Goal: Task Accomplishment & Management: Use online tool/utility

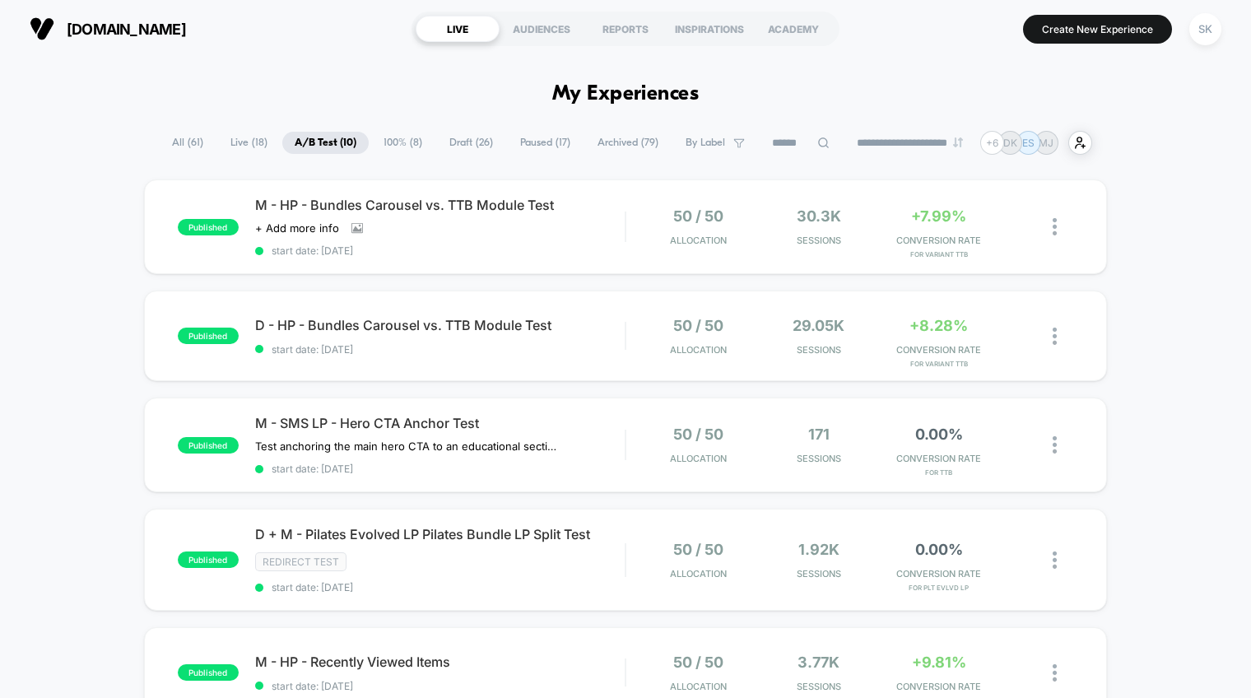
click at [463, 150] on span "Draft ( 26 )" at bounding box center [471, 143] width 68 height 22
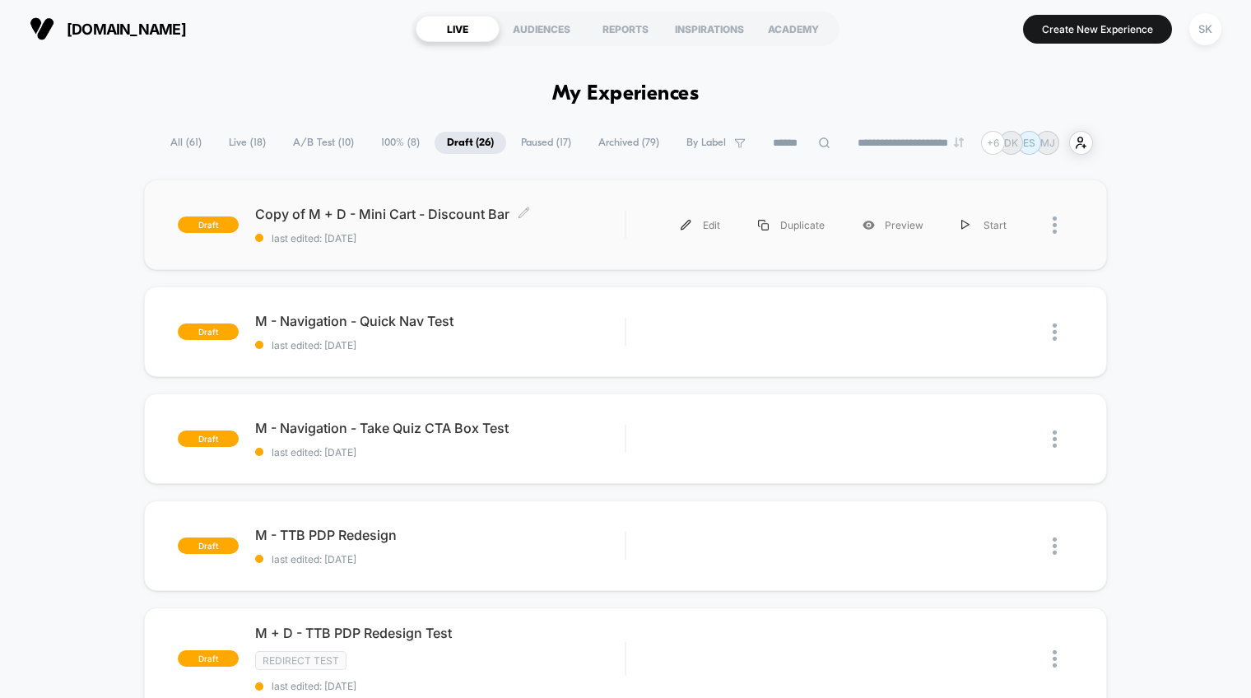
click at [451, 225] on div "Copy of M + D - Mini Cart - Discount Bar Click to edit experience details Click…" at bounding box center [440, 225] width 370 height 39
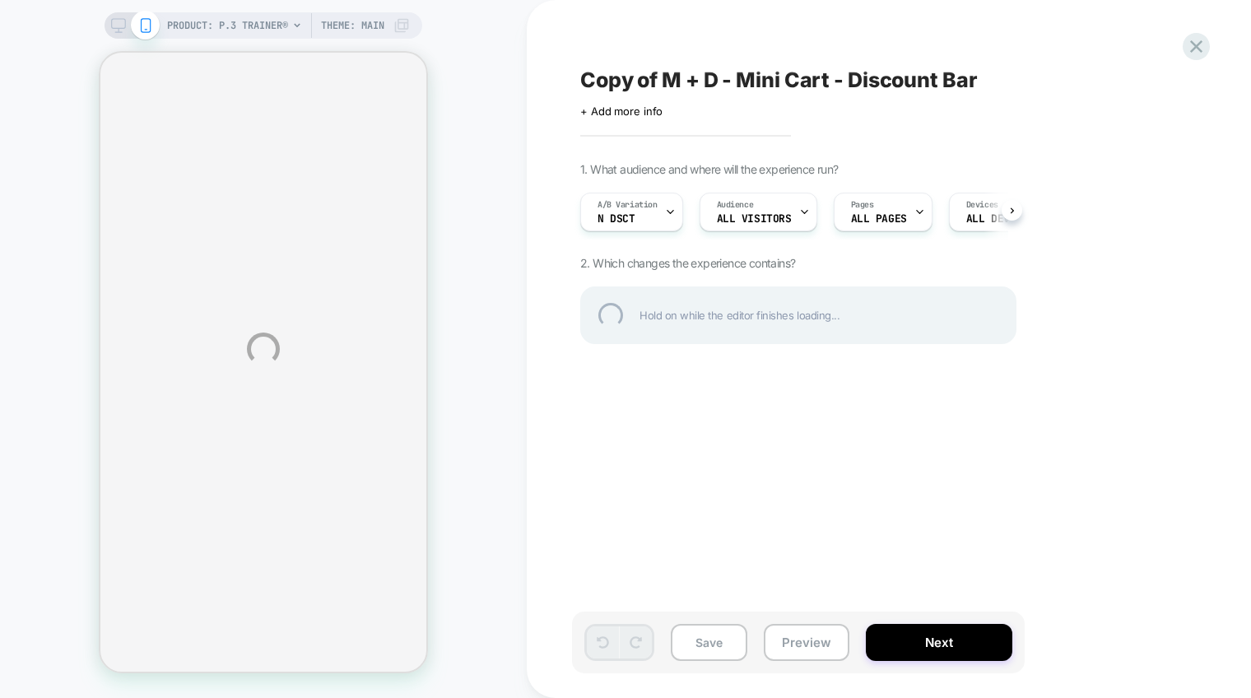
click at [650, 83] on div "Copy of M + D - Mini Cart - Discount Bar" at bounding box center [880, 80] width 601 height 25
click at [659, 79] on textarea "**********" at bounding box center [853, 80] width 547 height 25
drag, startPoint x: 667, startPoint y: 80, endPoint x: 558, endPoint y: 81, distance: 108.7
click at [558, 81] on div "**********" at bounding box center [625, 349] width 1251 height 698
click at [865, 80] on textarea "**********" at bounding box center [786, 80] width 412 height 25
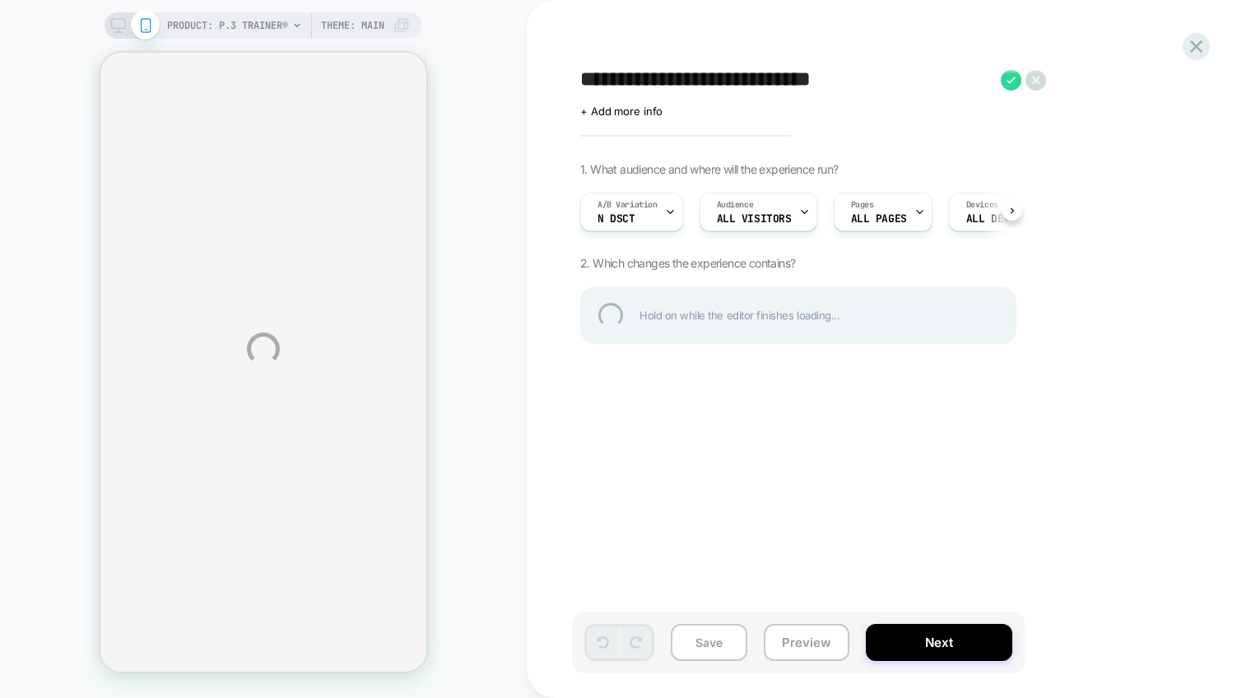
click at [733, 89] on textarea "**********" at bounding box center [786, 80] width 412 height 25
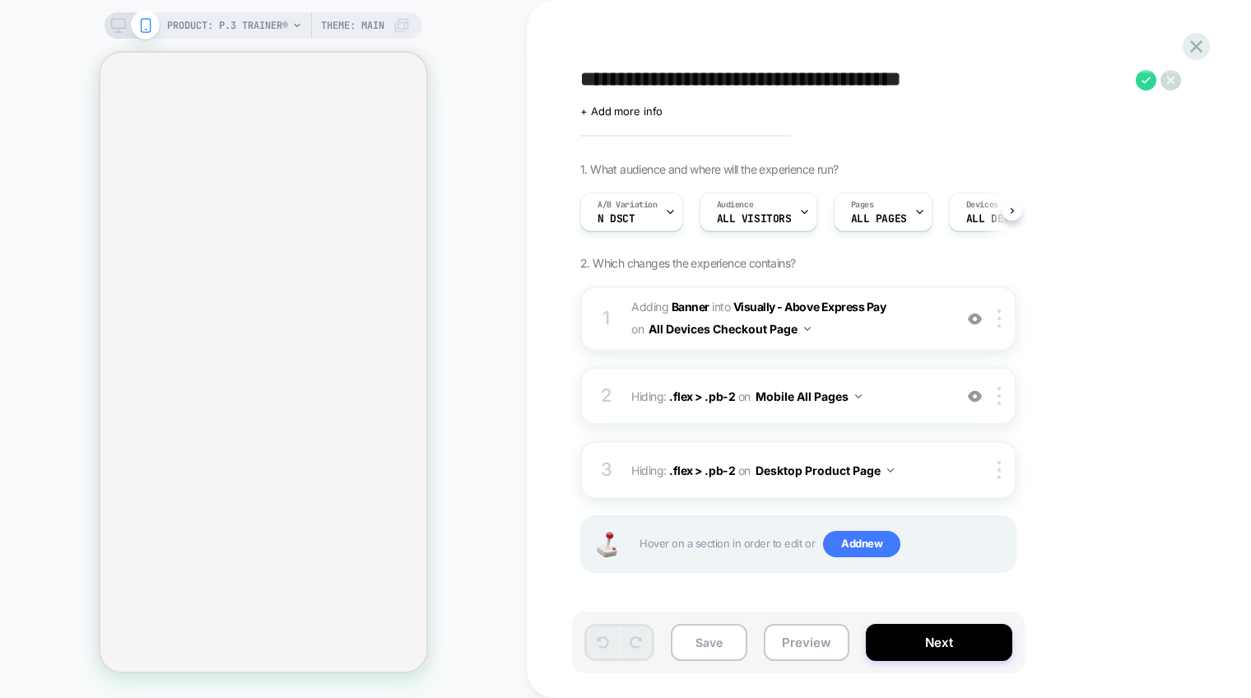
type textarea "**********"
click at [1147, 81] on icon at bounding box center [1146, 80] width 21 height 21
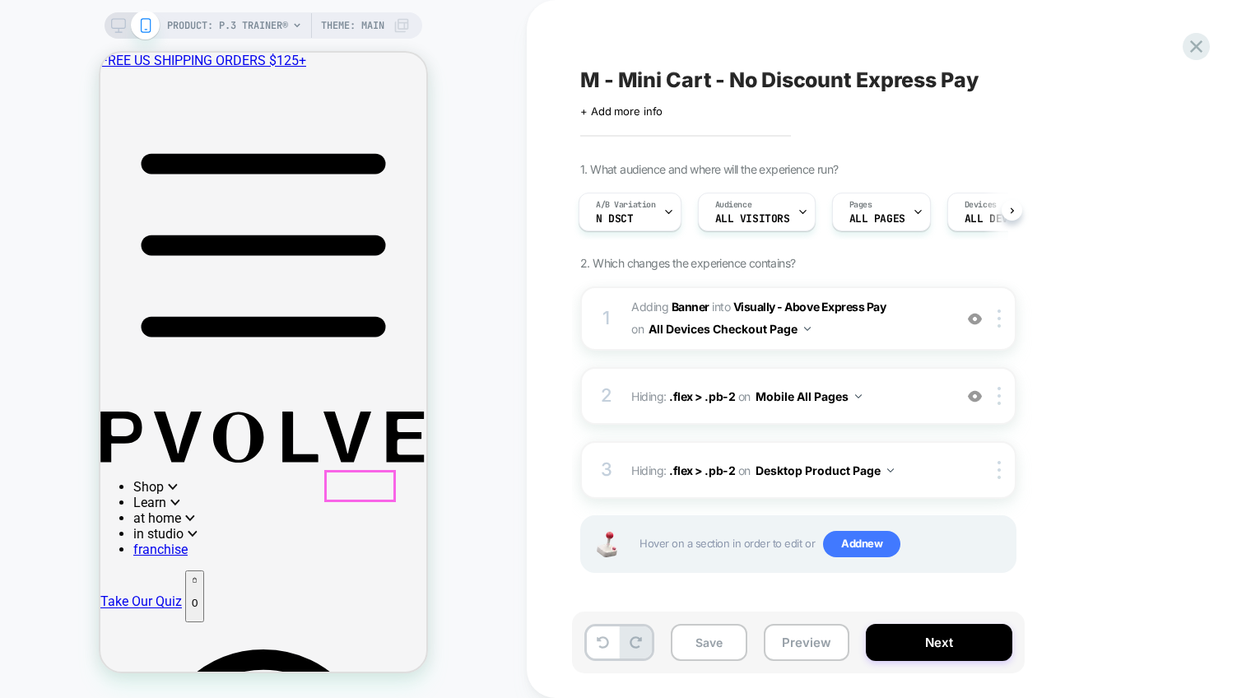
click at [473, 401] on div "PRODUCT: P.3 Trainer® PRODUCT: P.3 Trainer® Theme: MAIN" at bounding box center [263, 348] width 527 height 665
click at [976, 321] on img at bounding box center [975, 319] width 14 height 14
click at [1007, 321] on div at bounding box center [1002, 319] width 27 height 18
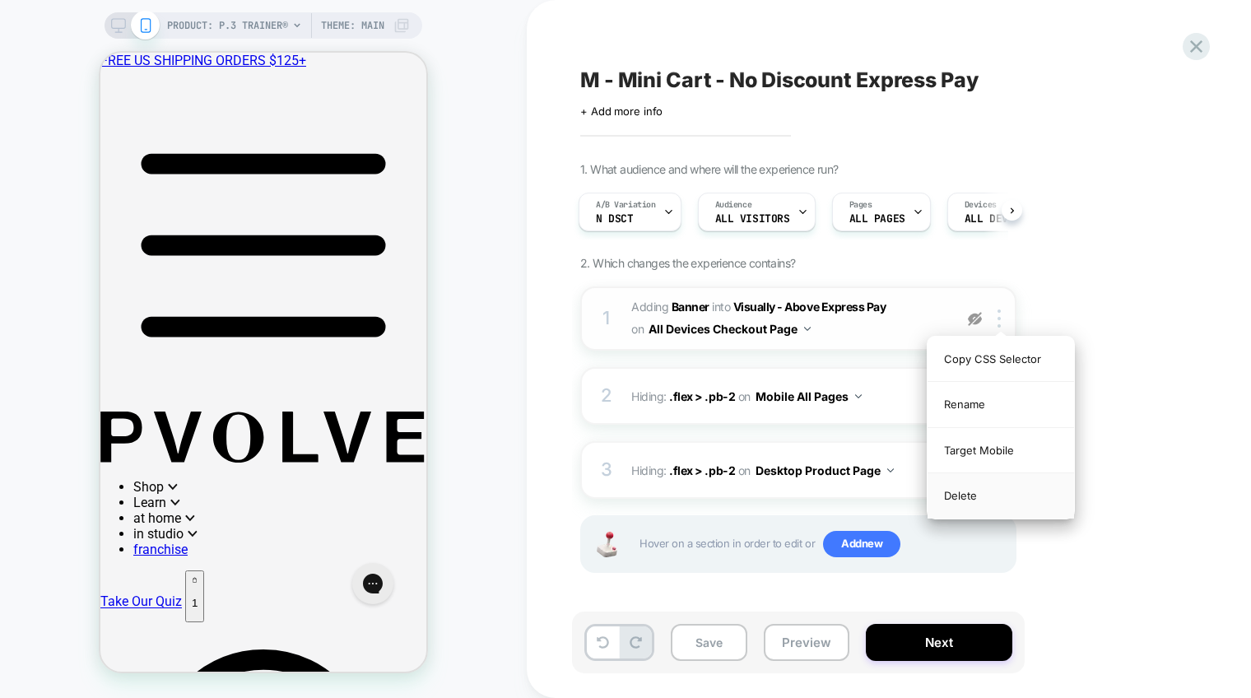
click at [961, 500] on div "Delete" at bounding box center [1001, 495] width 147 height 44
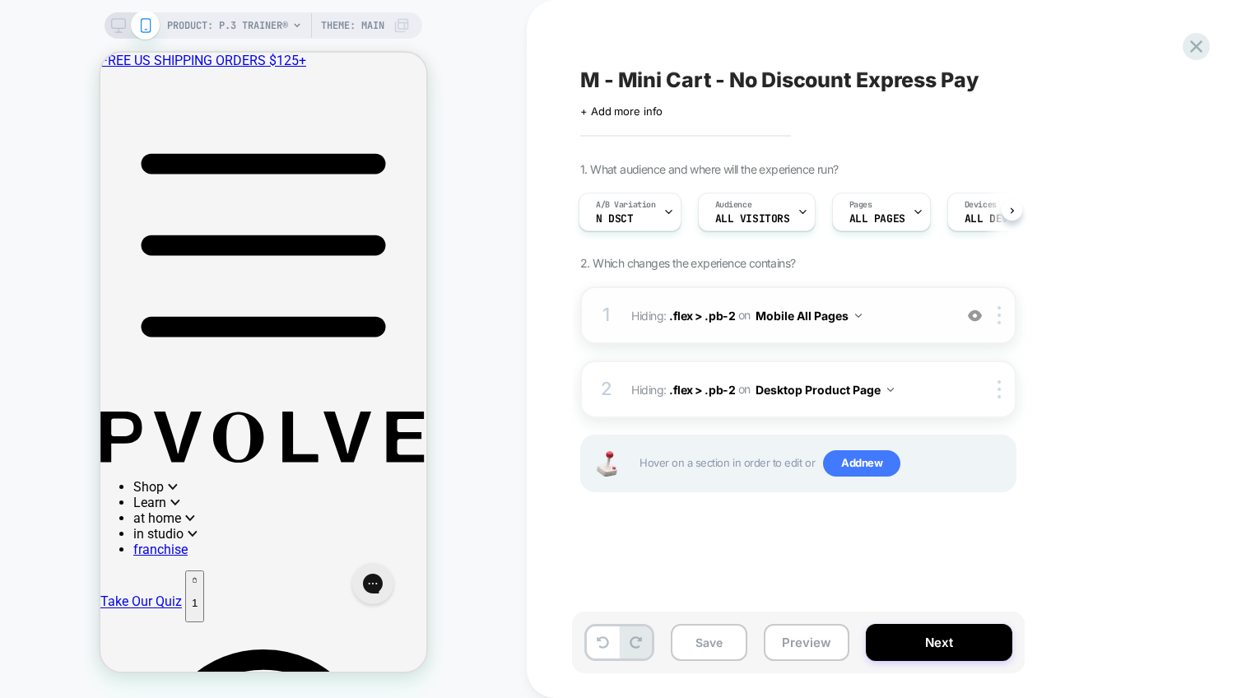
click at [979, 319] on img at bounding box center [975, 316] width 14 height 14
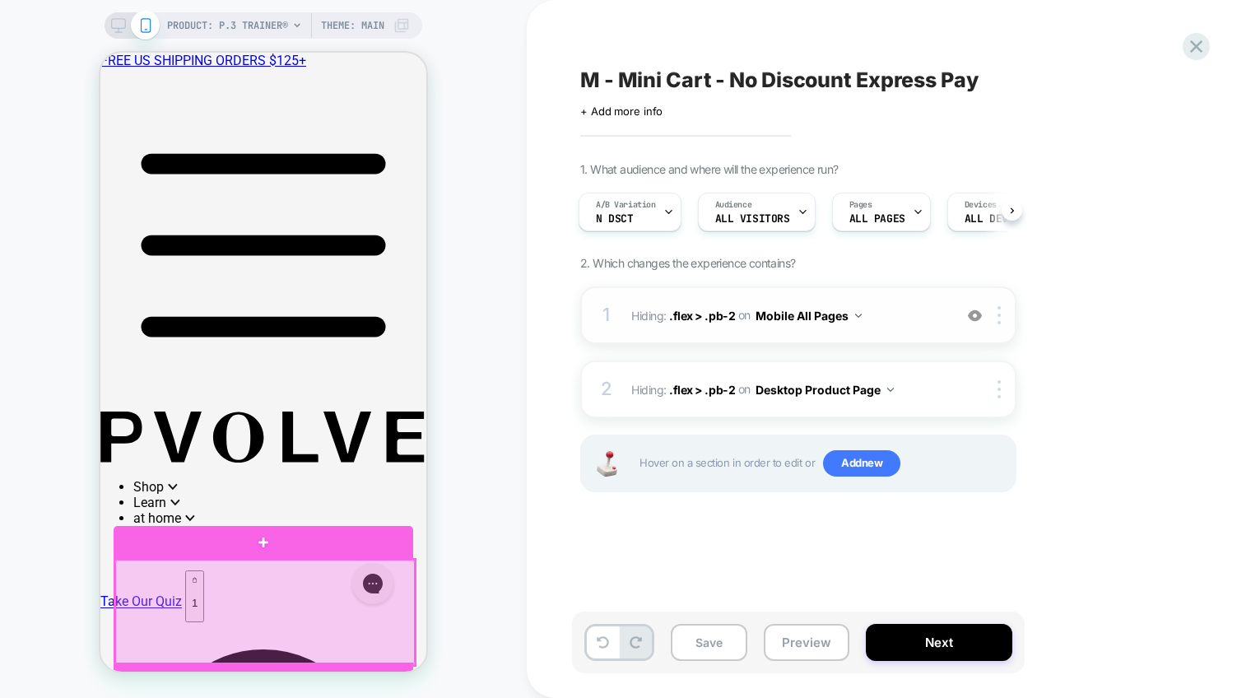
click at [399, 594] on div at bounding box center [265, 612] width 300 height 105
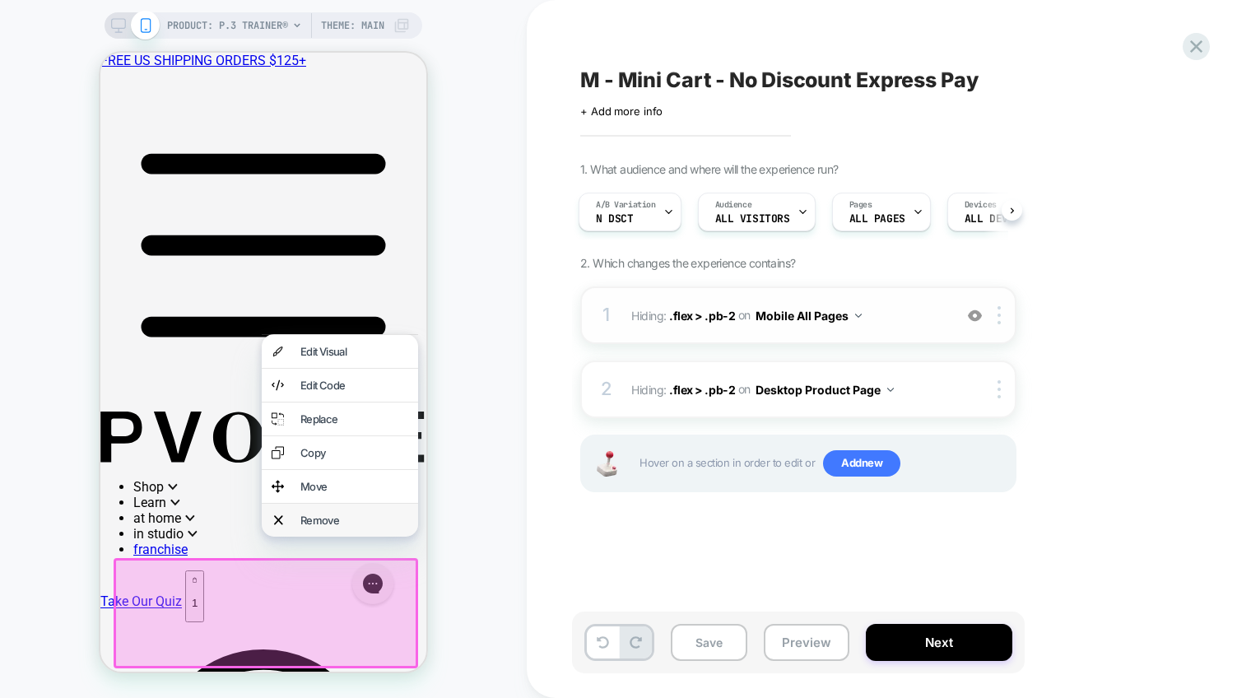
click at [356, 527] on div "Remove" at bounding box center [354, 520] width 108 height 13
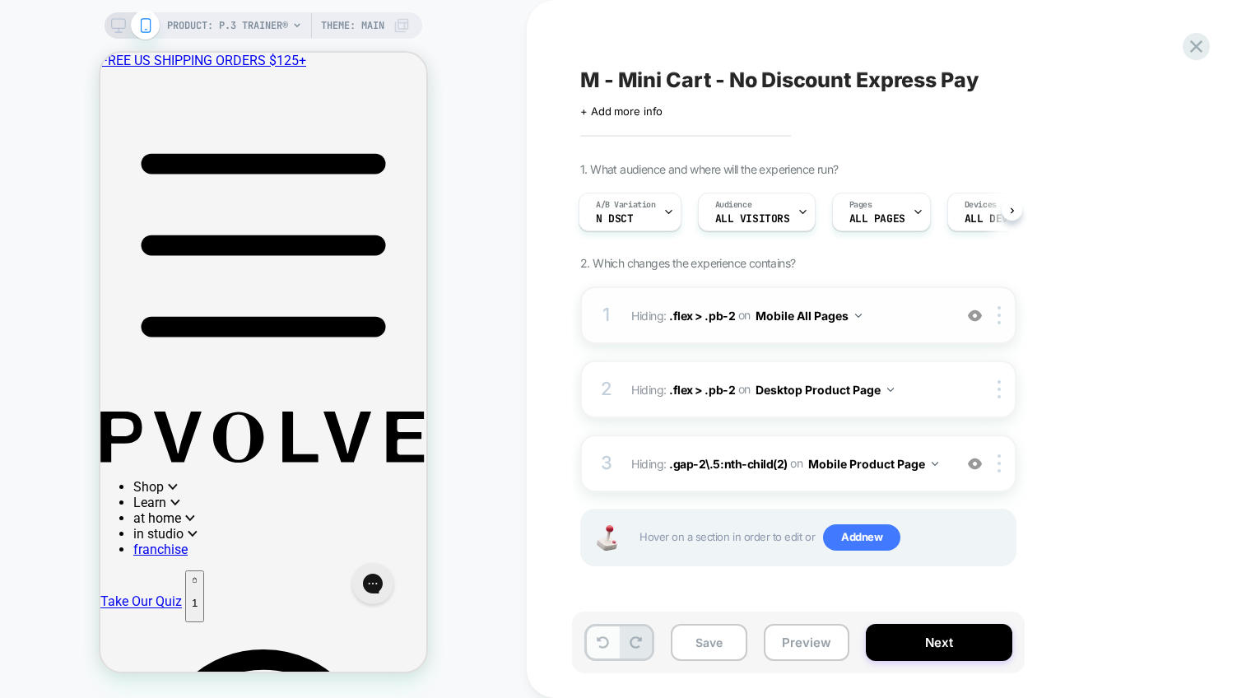
click at [598, 649] on button at bounding box center [603, 642] width 32 height 32
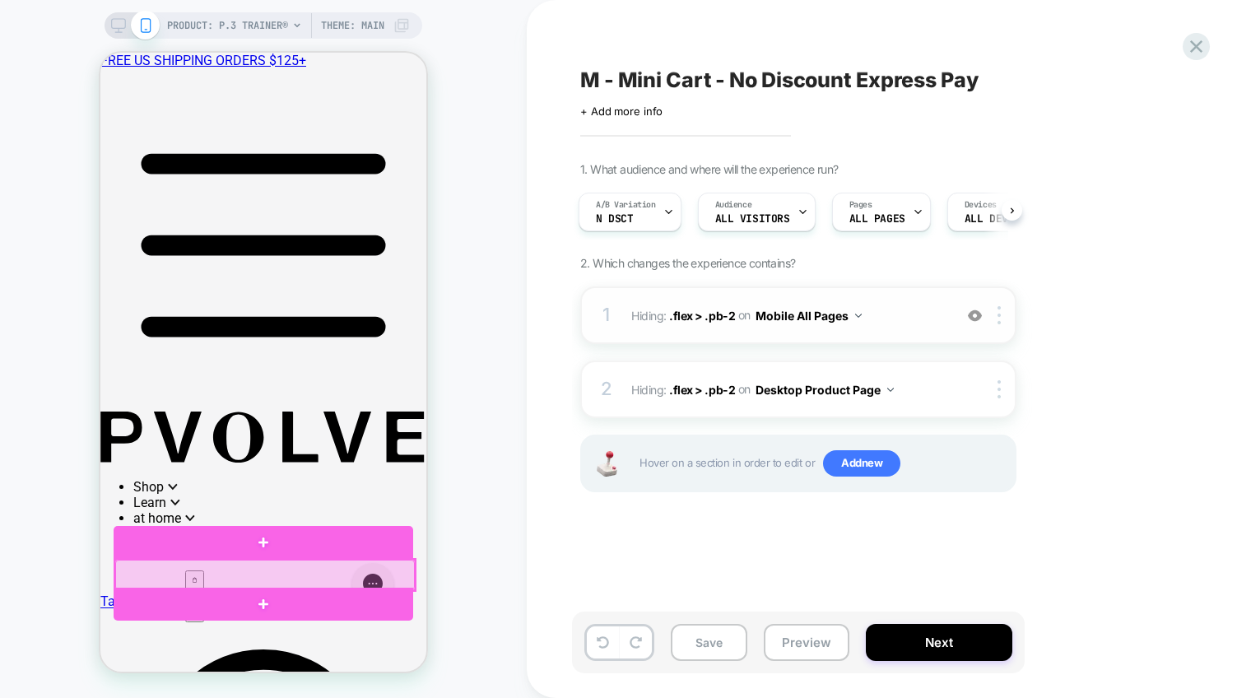
click at [356, 581] on div at bounding box center [265, 575] width 300 height 31
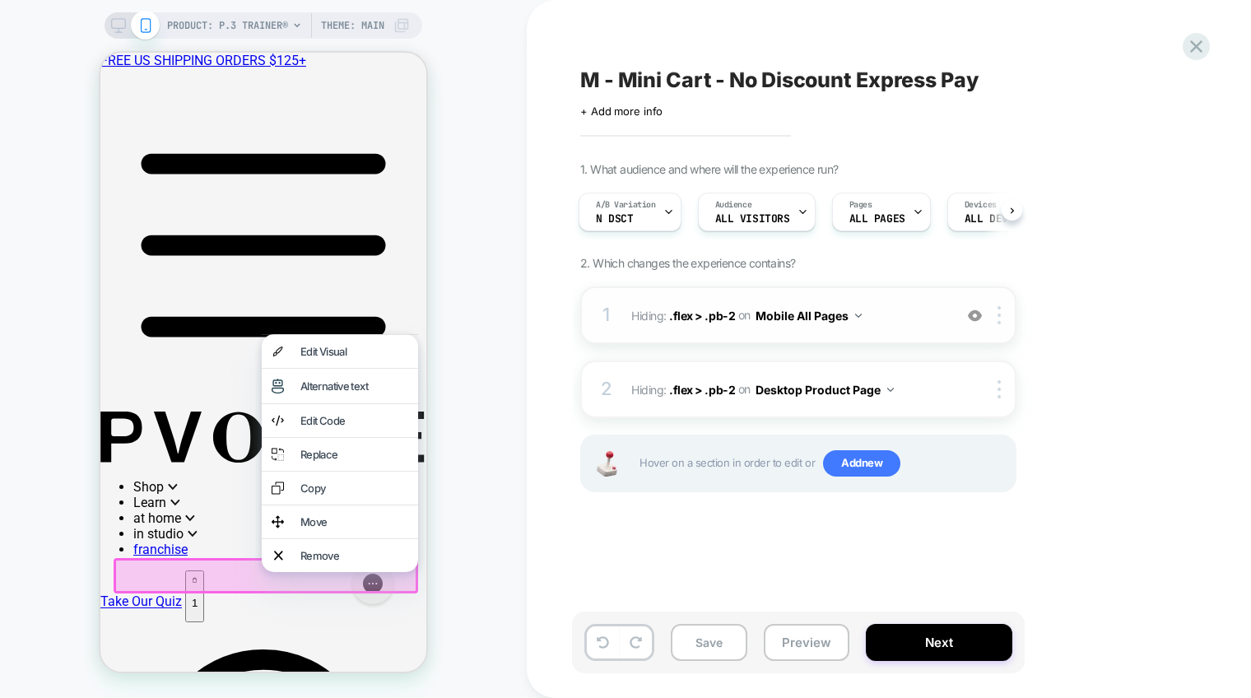
click at [469, 586] on div "PRODUCT: P.3 Trainer® PRODUCT: P.3 Trainer® Theme: MAIN" at bounding box center [263, 348] width 527 height 665
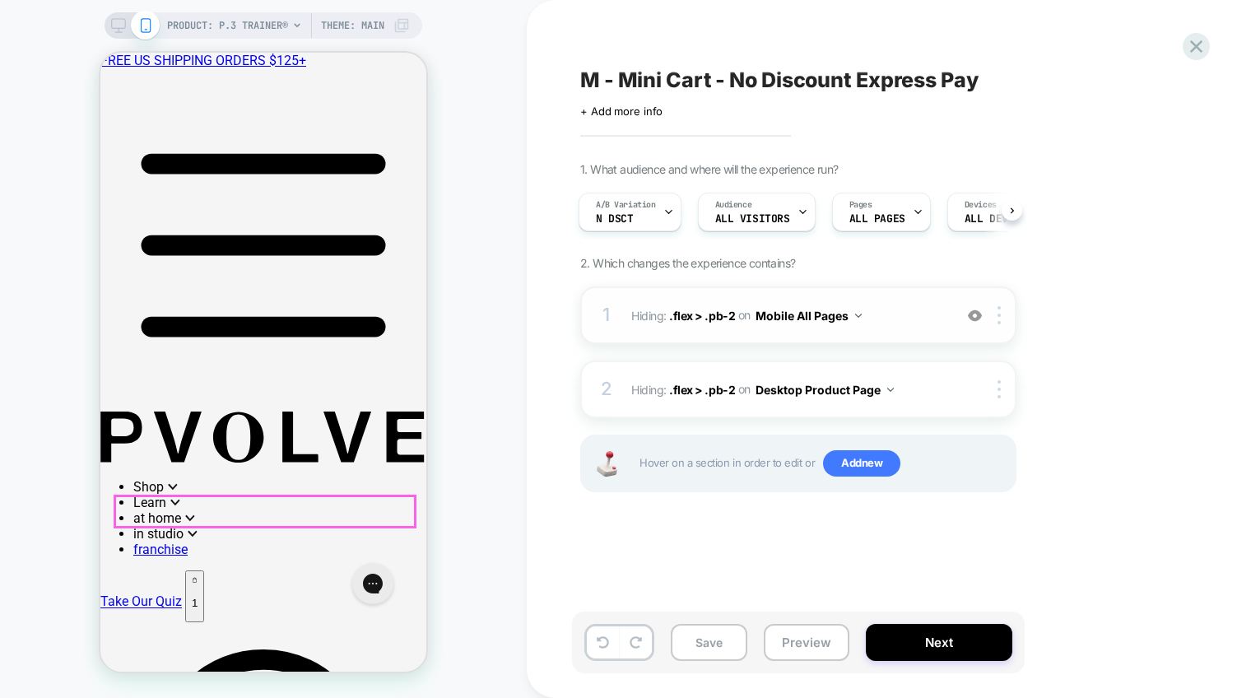
scroll to position [82, 0]
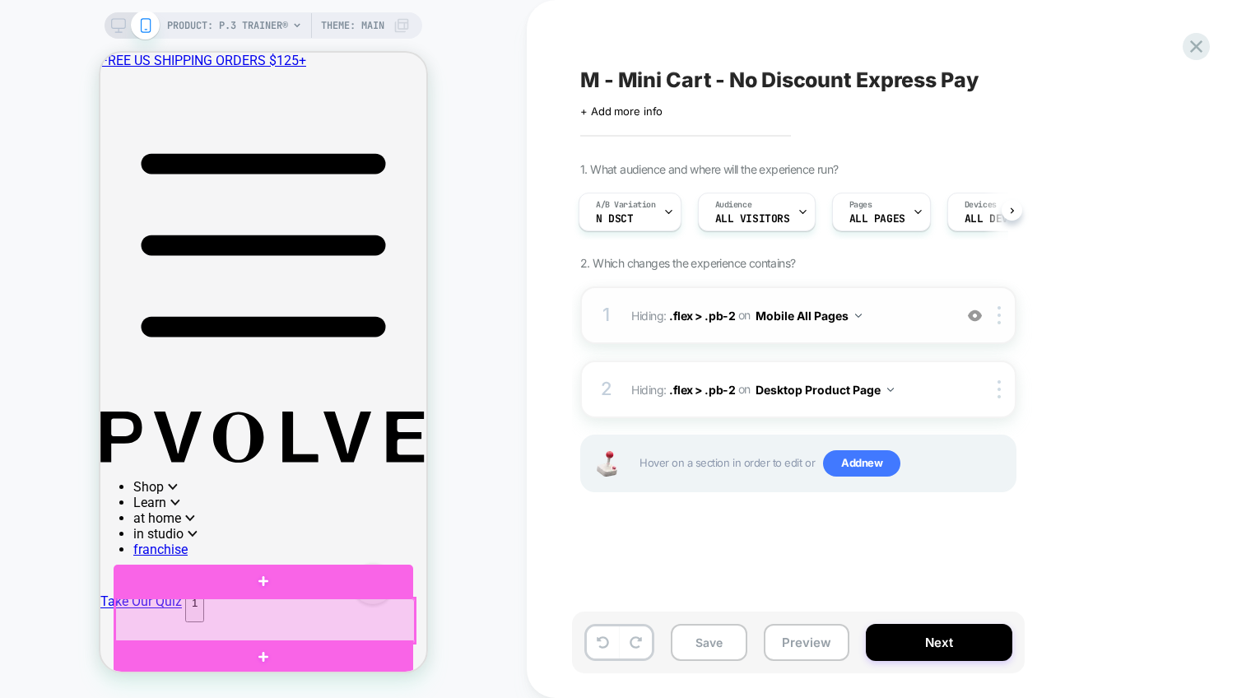
click at [389, 626] on div at bounding box center [265, 620] width 300 height 44
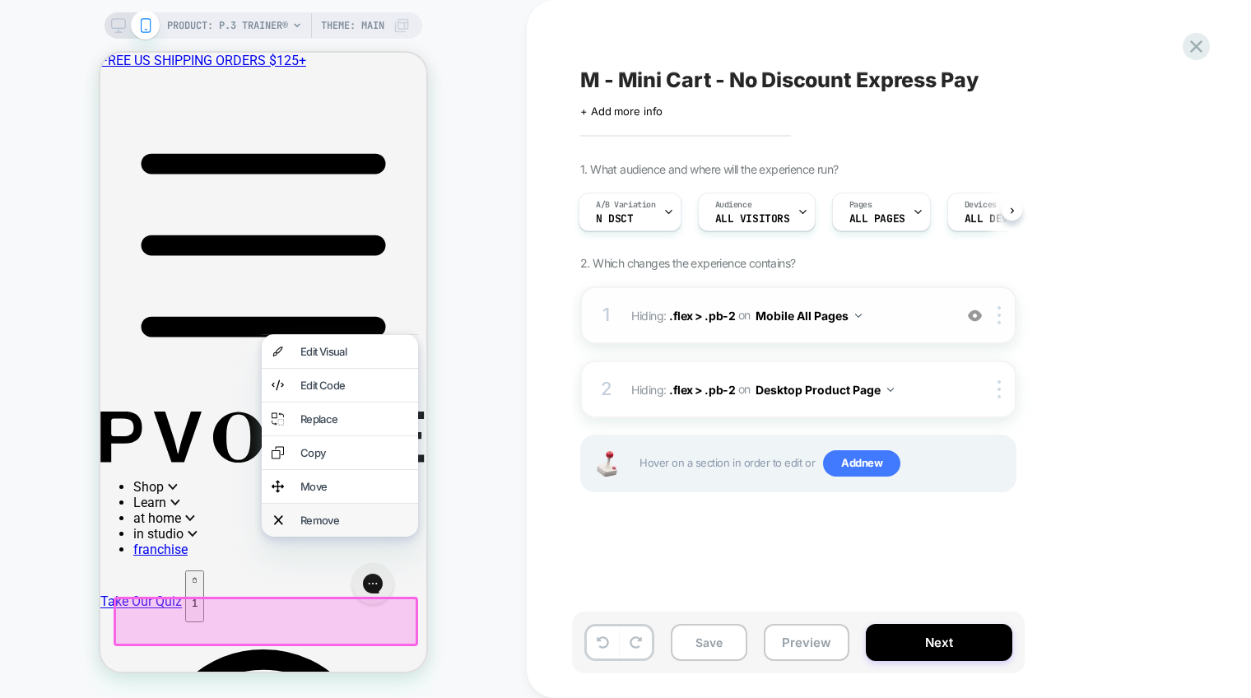
click at [331, 527] on div "Remove" at bounding box center [354, 520] width 108 height 13
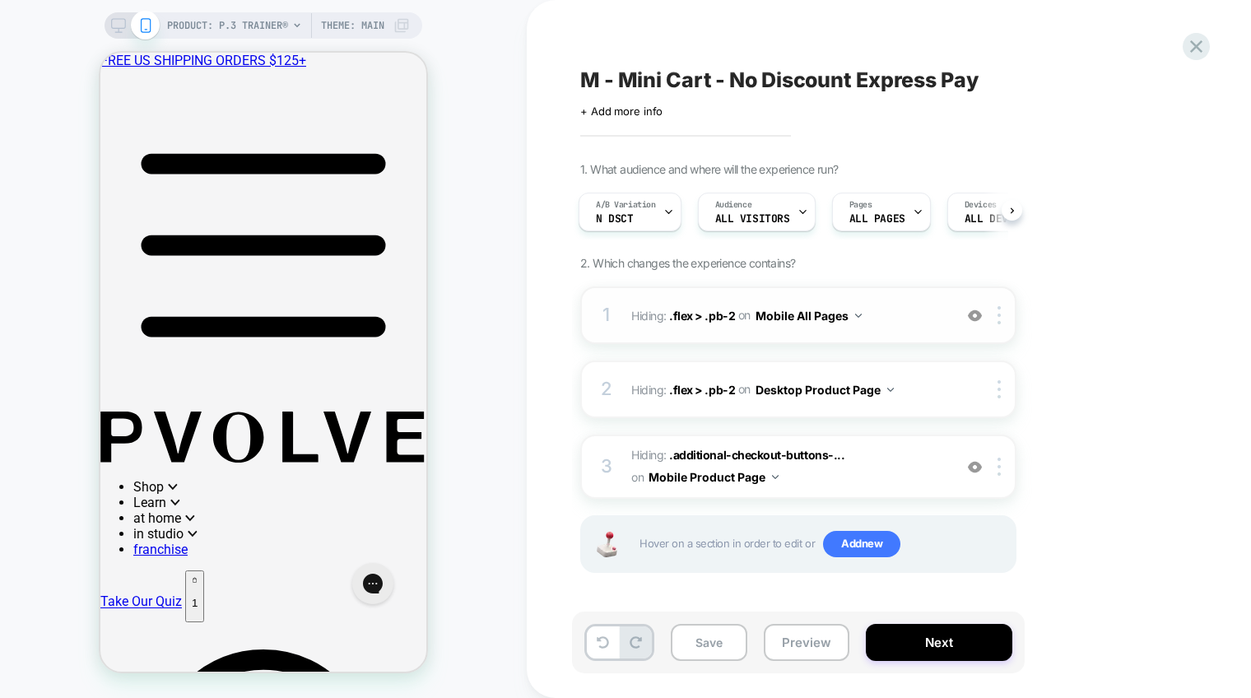
click at [1125, 193] on div "1. What audience and where will the experience run? A/B Variation N Dsct Audien…" at bounding box center [880, 388] width 601 height 452
click at [663, 217] on div at bounding box center [668, 211] width 11 height 37
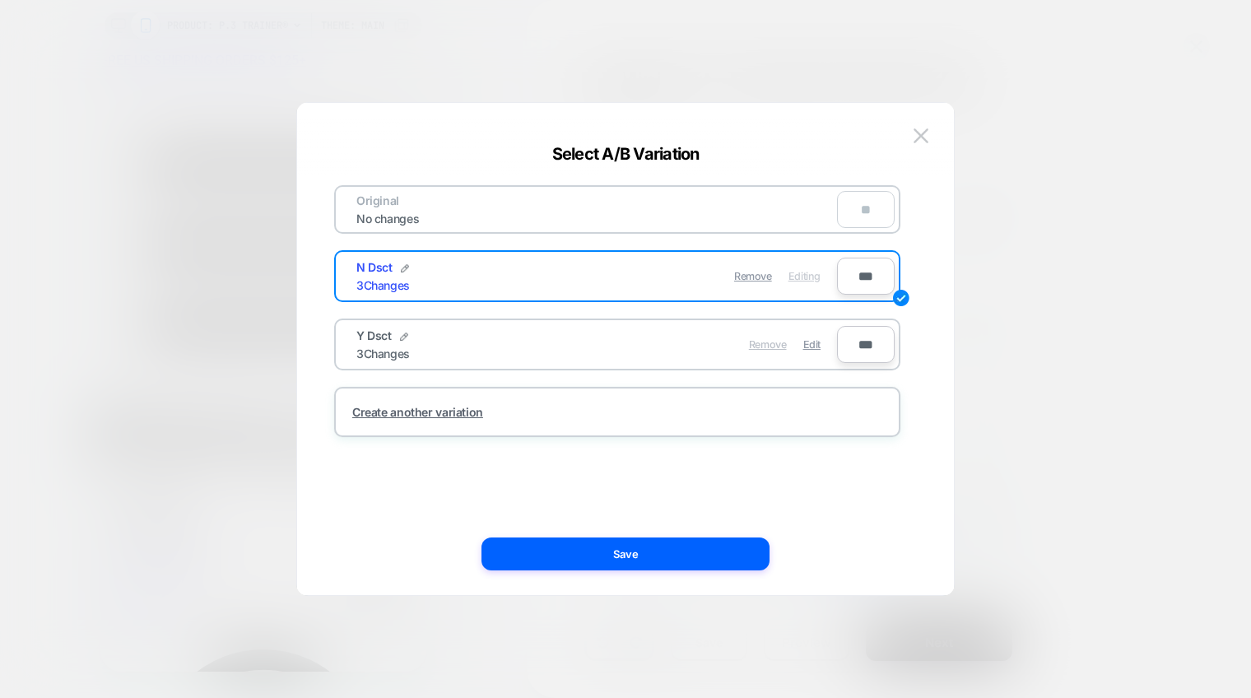
click at [776, 347] on span "Remove" at bounding box center [768, 344] width 38 height 12
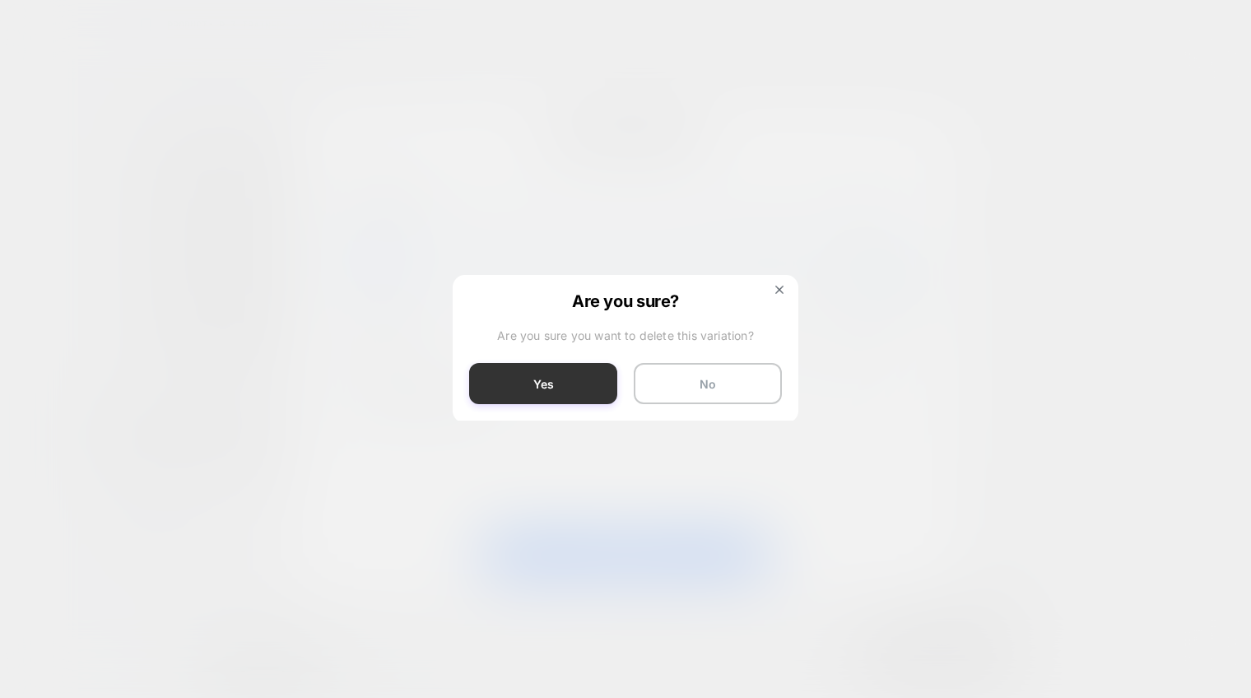
click at [571, 390] on button "Yes" at bounding box center [543, 383] width 148 height 41
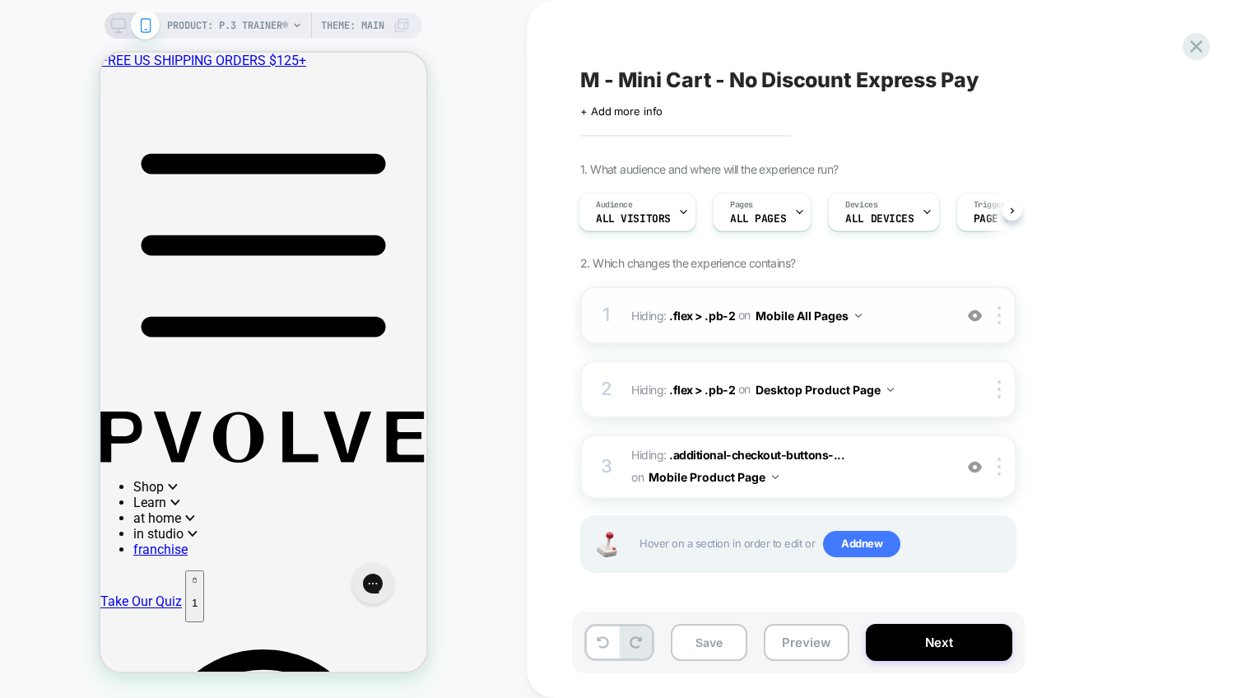
click at [1128, 393] on div "1. What audience and where will the experience run? Audience All Visitors Pages…" at bounding box center [880, 388] width 601 height 452
click at [707, 638] on button "Save" at bounding box center [709, 642] width 77 height 37
click at [901, 207] on div "Devices ALL DEVICES" at bounding box center [879, 211] width 101 height 37
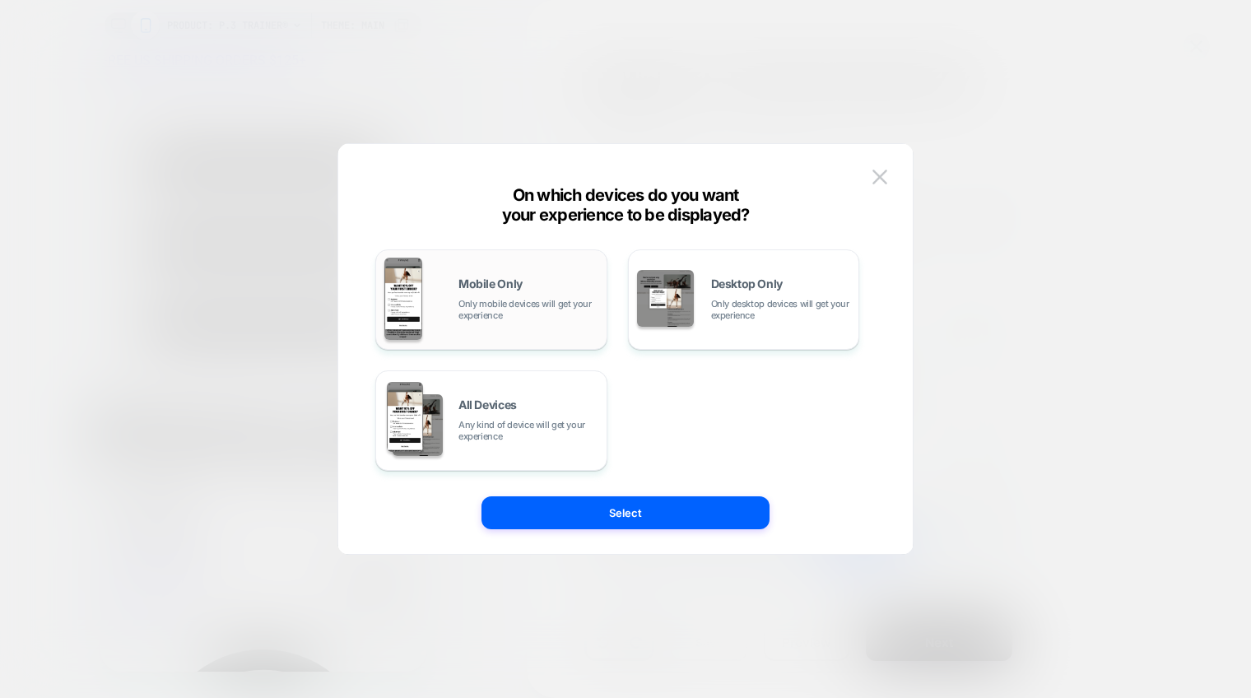
click at [516, 289] on span "Mobile Only" at bounding box center [491, 284] width 64 height 12
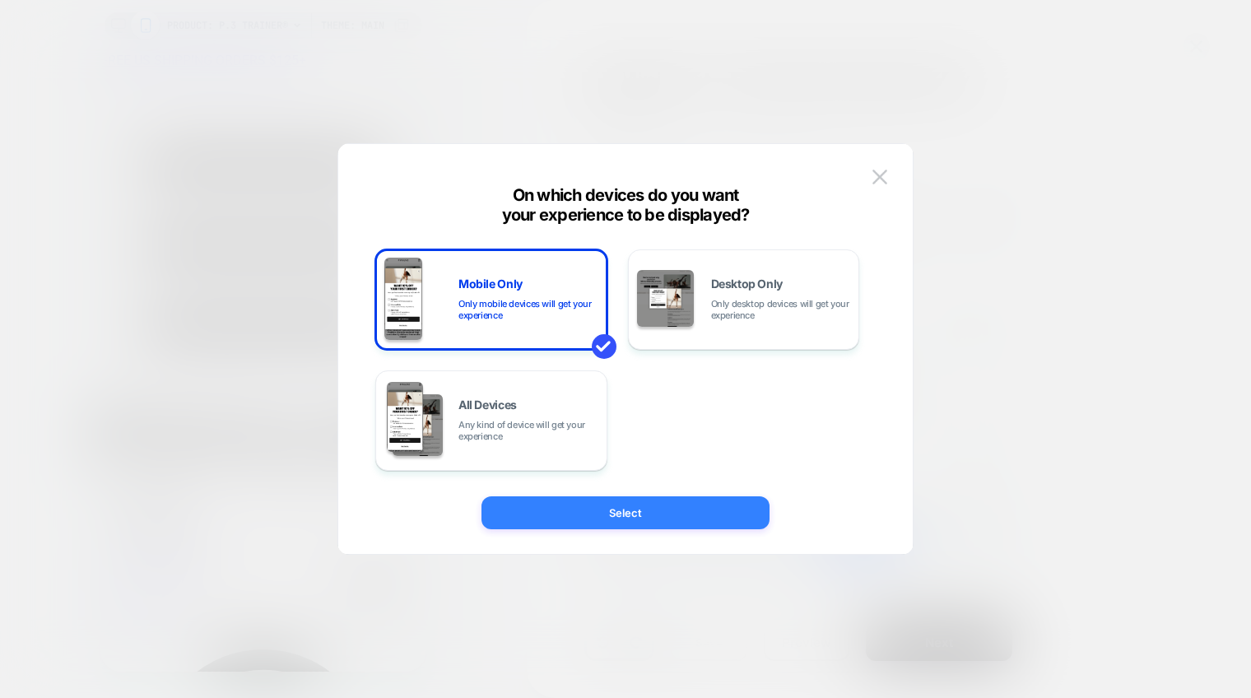
click at [648, 516] on button "Select" at bounding box center [626, 512] width 288 height 33
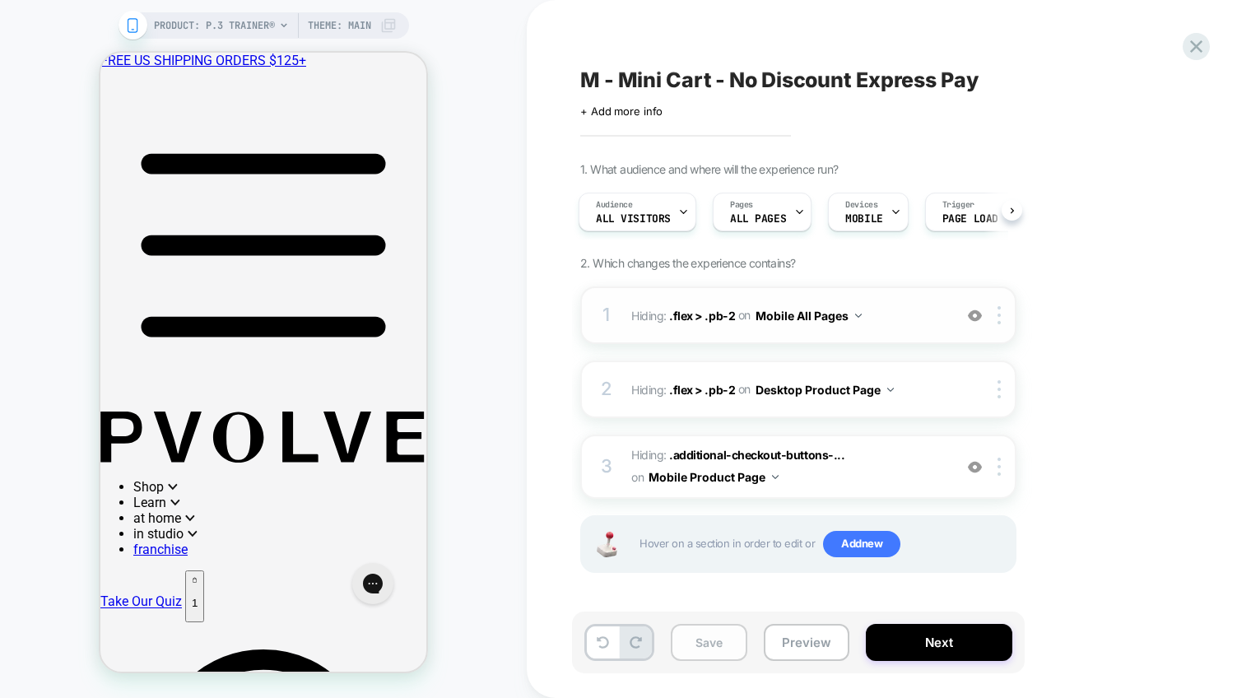
click at [703, 647] on button "Save" at bounding box center [709, 642] width 77 height 37
click at [454, 589] on div "PRODUCT: P.3 Trainer® PRODUCT: P.3 Trainer® Theme: MAIN" at bounding box center [263, 348] width 527 height 665
click at [563, 448] on div "M - Mini Cart - No Discount Express Pay Click to edit experience details + Add …" at bounding box center [889, 349] width 724 height 698
click at [848, 85] on span "M - Mini Cart - No Discount Express Pay" at bounding box center [779, 80] width 398 height 25
click at [850, 86] on textarea "**********" at bounding box center [853, 80] width 547 height 25
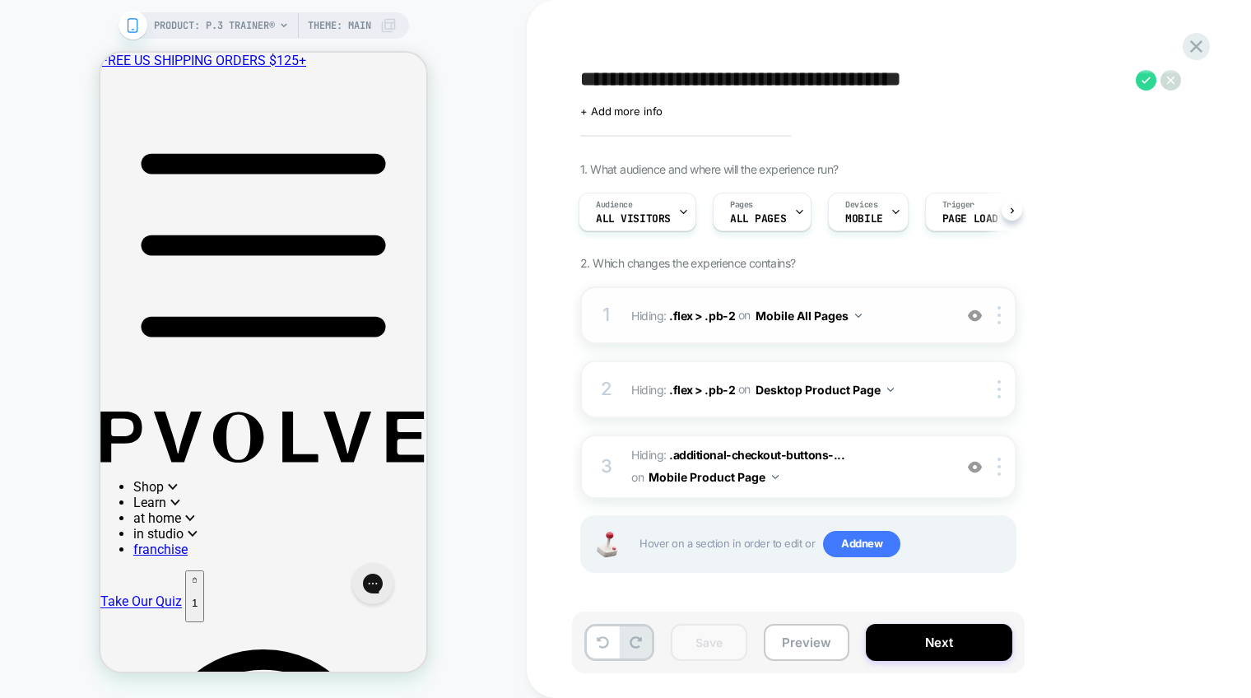
click at [854, 86] on textarea "**********" at bounding box center [853, 80] width 547 height 25
type textarea "**********"
click at [1141, 74] on icon at bounding box center [1146, 80] width 21 height 21
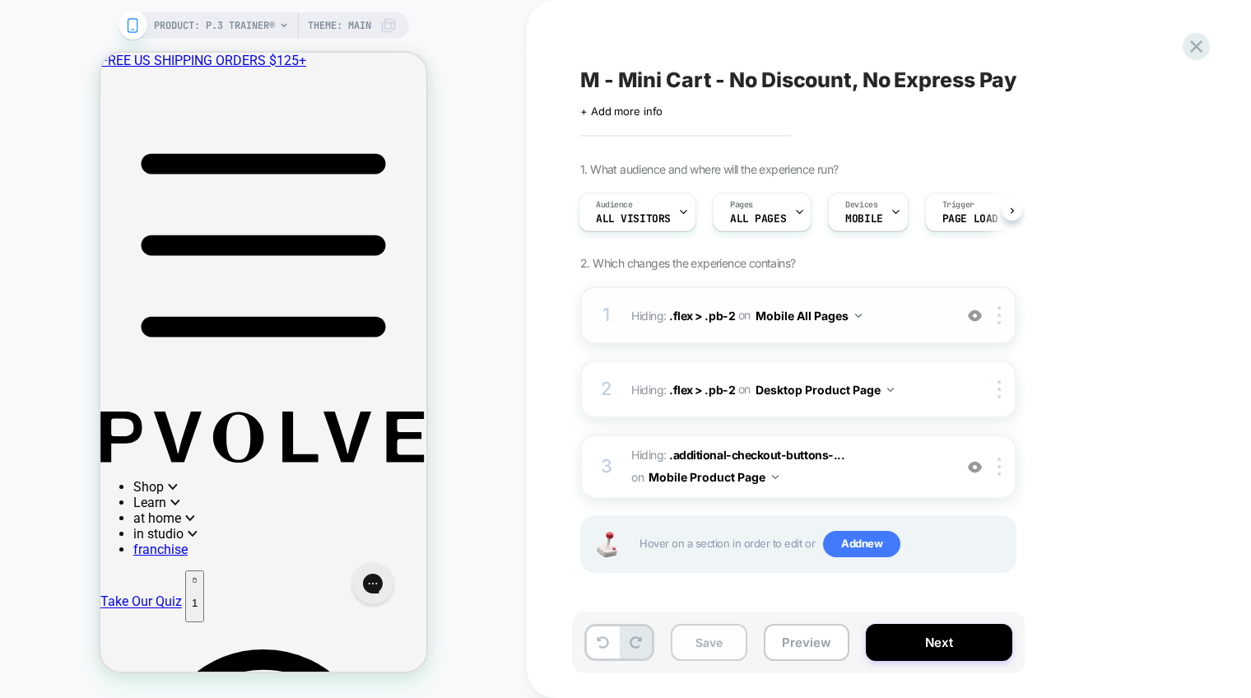
click at [710, 641] on button "Save" at bounding box center [709, 642] width 77 height 37
click at [976, 472] on img at bounding box center [975, 467] width 14 height 14
click at [981, 471] on div at bounding box center [974, 467] width 27 height 18
click at [700, 653] on button "Save" at bounding box center [709, 642] width 77 height 37
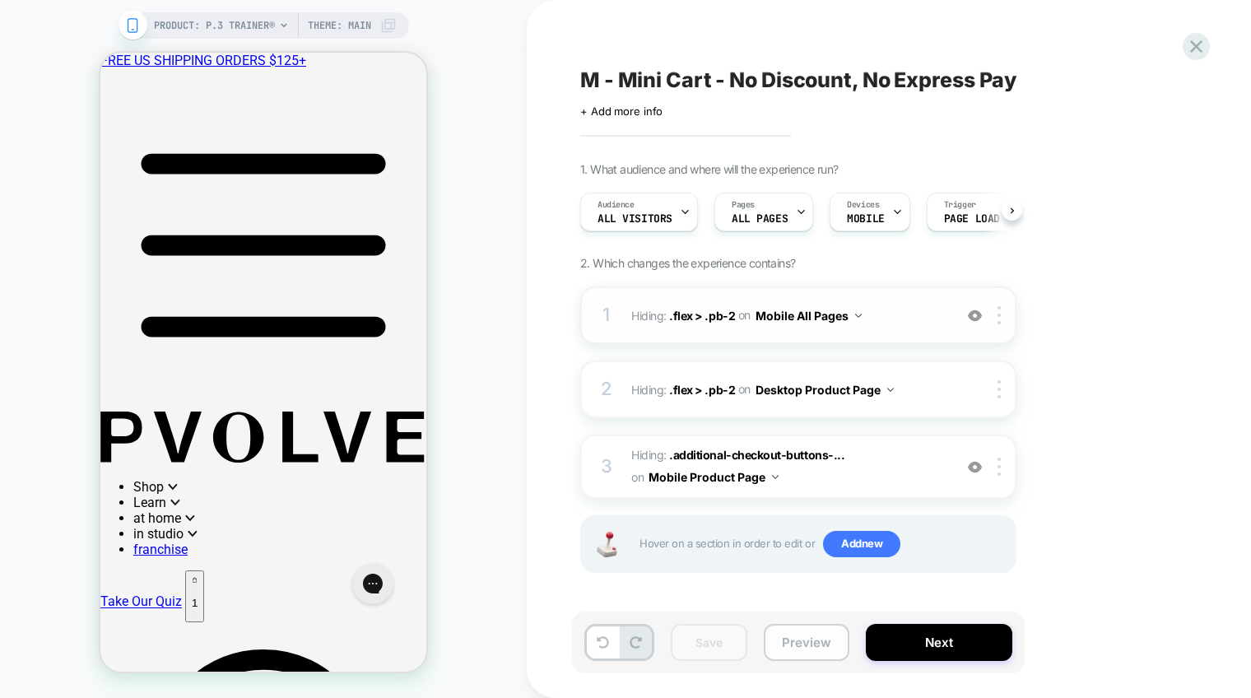
click at [818, 646] on button "Preview" at bounding box center [807, 642] width 86 height 37
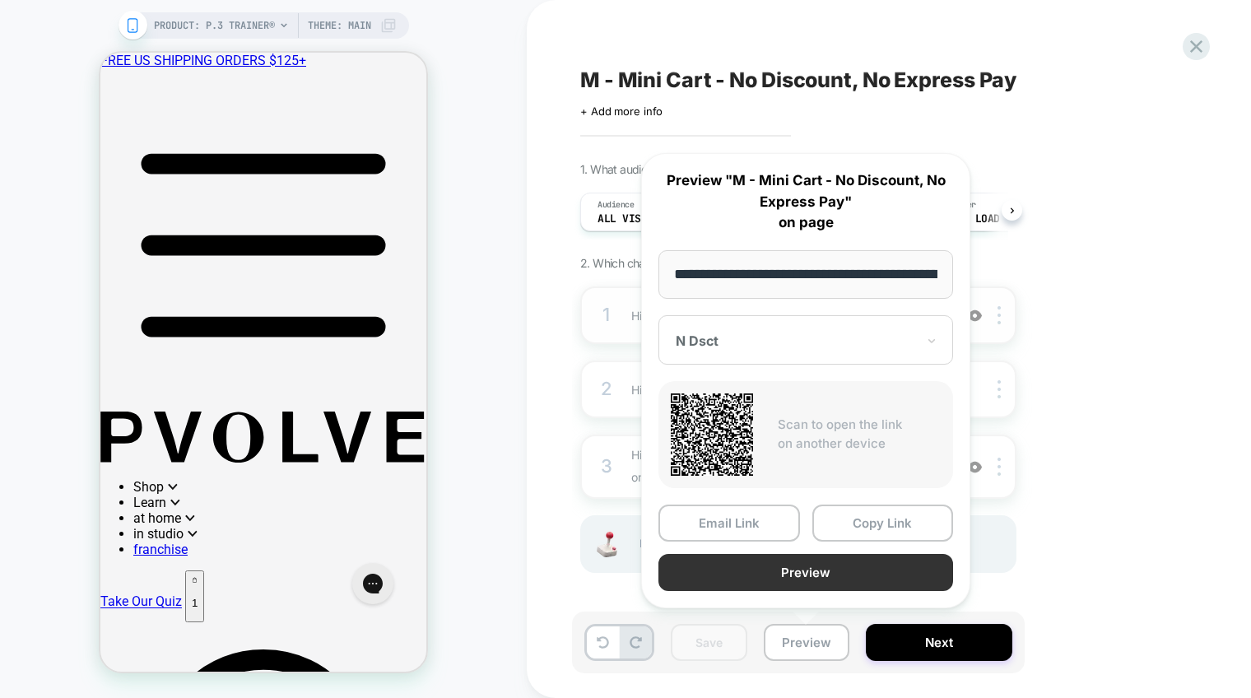
click at [784, 575] on button "Preview" at bounding box center [806, 572] width 295 height 37
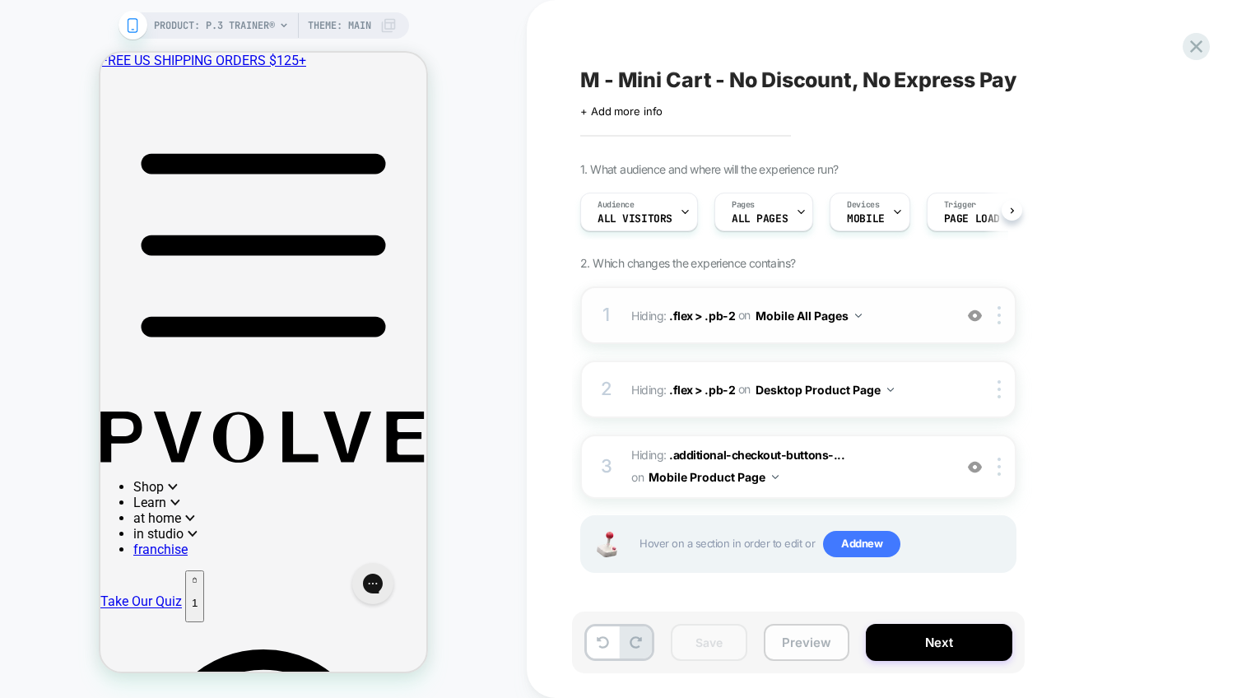
click at [815, 646] on button "Preview" at bounding box center [807, 642] width 86 height 37
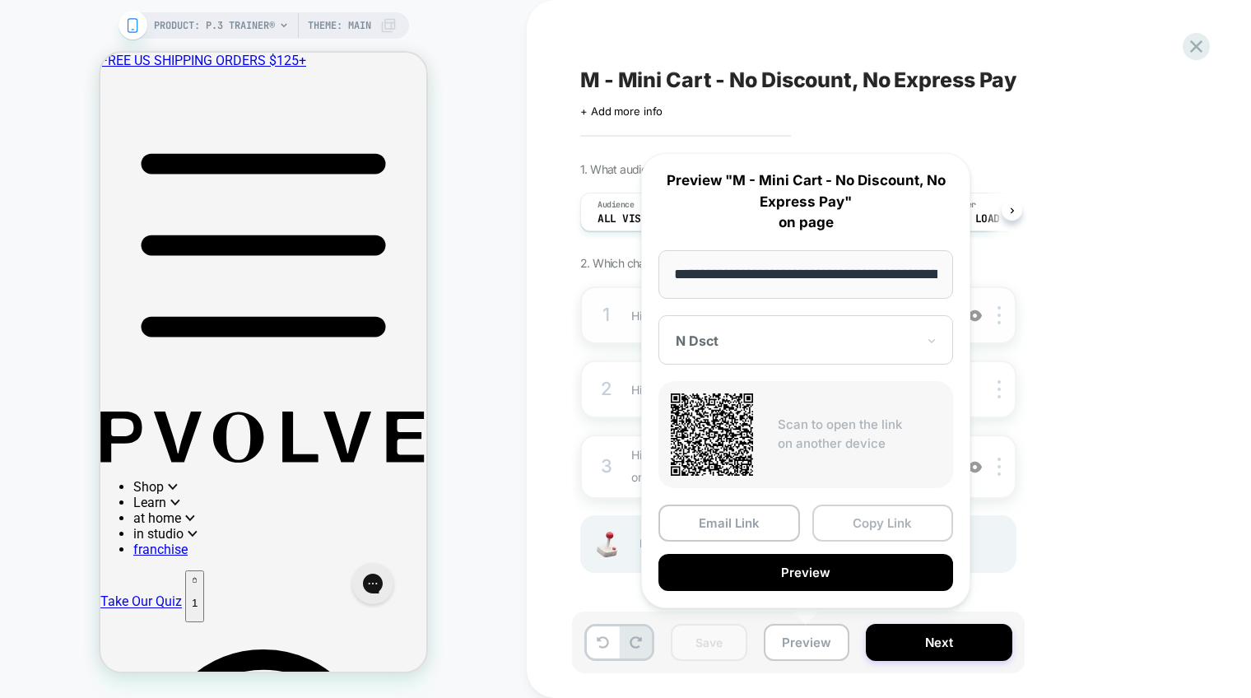
click at [864, 528] on button "Copy Link" at bounding box center [883, 523] width 142 height 37
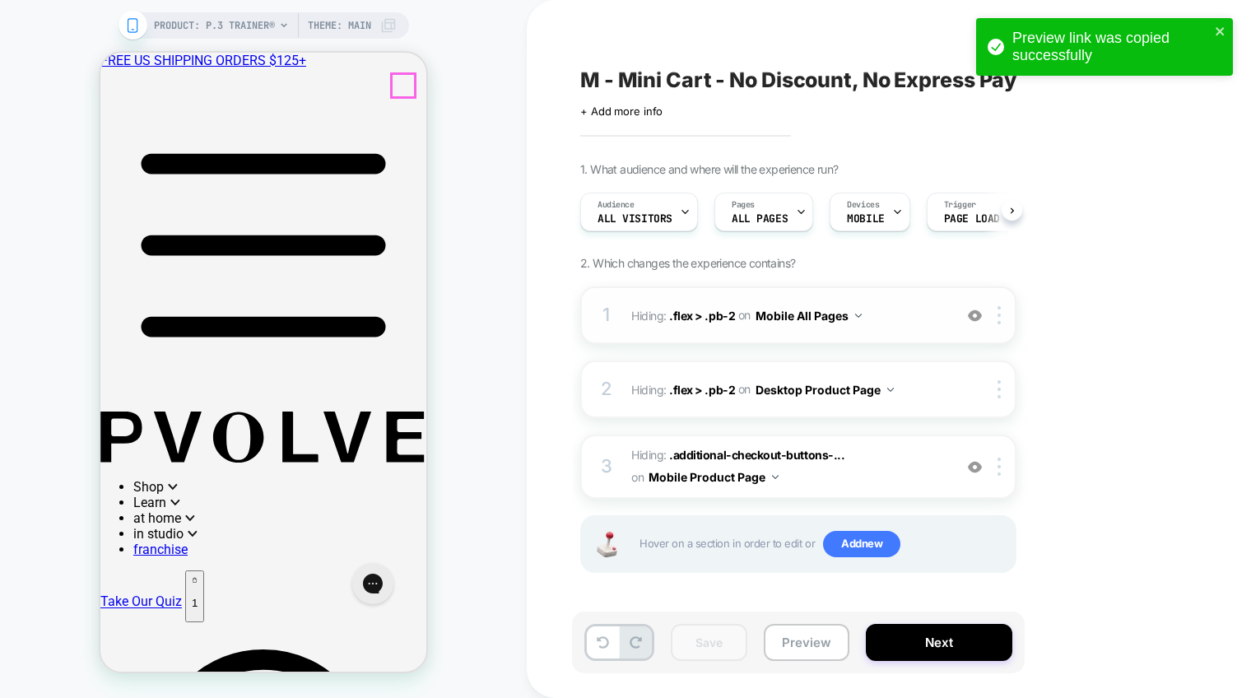
click at [119, 119] on div "List Icon Icon for showing list of items" at bounding box center [263, 246] width 326 height 329
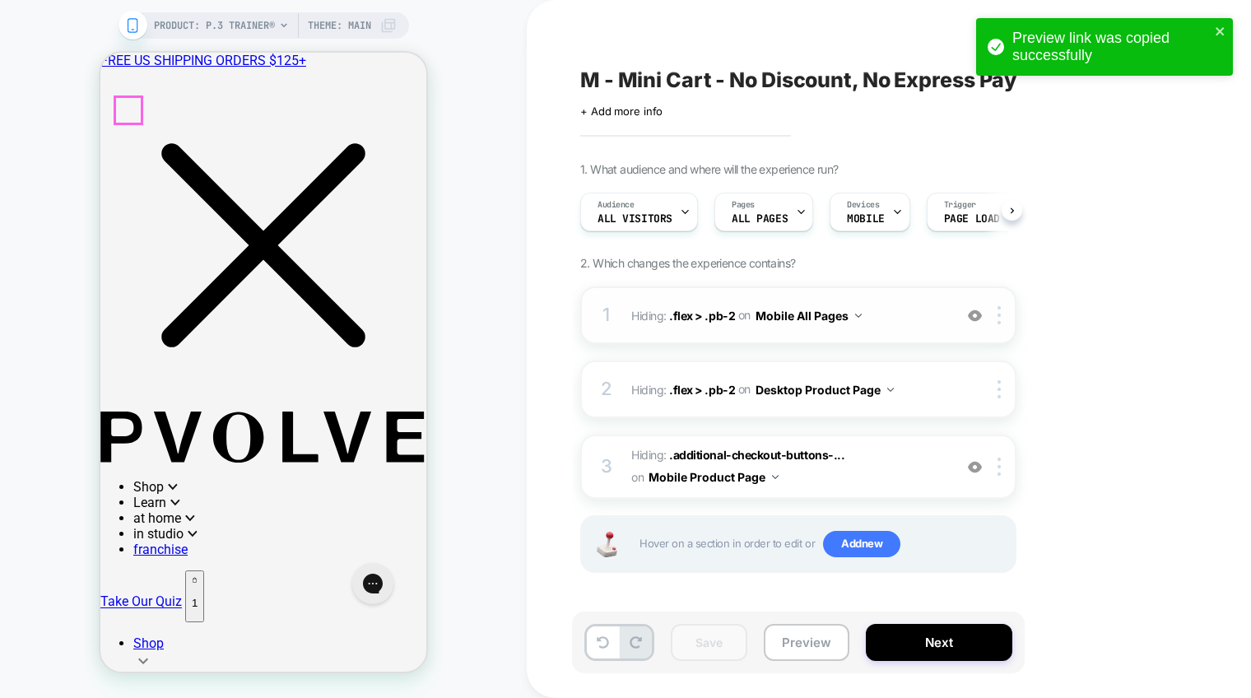
scroll to position [615, 0]
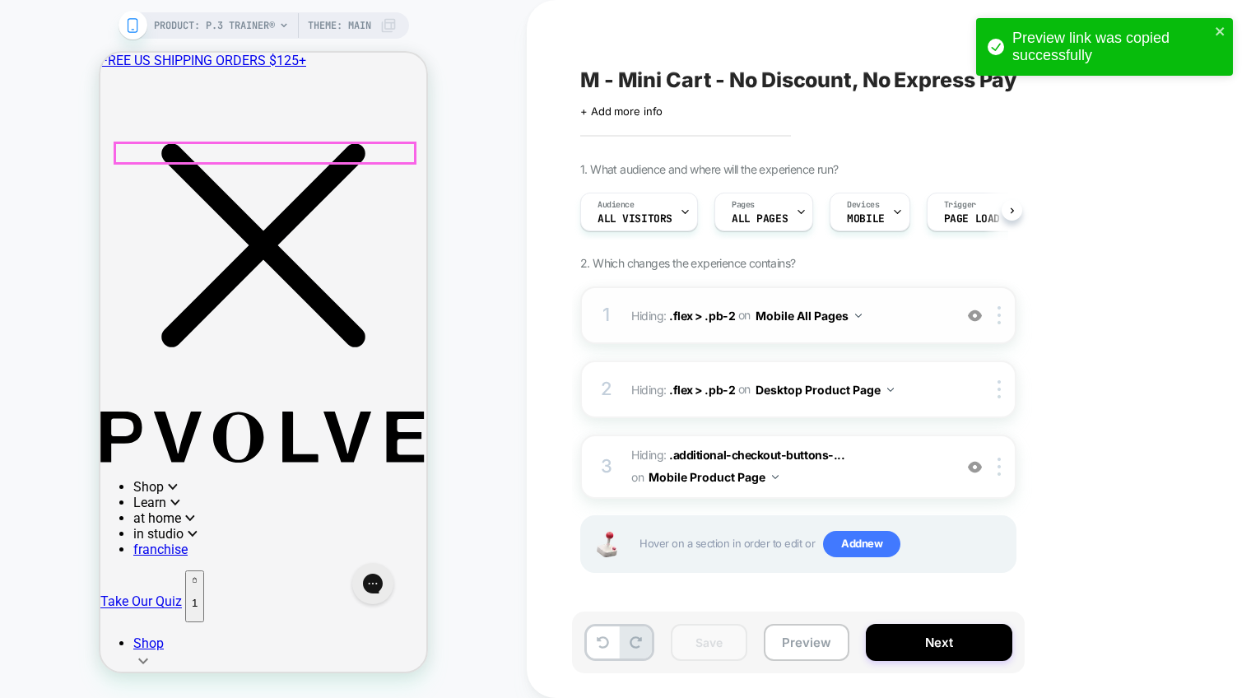
click at [324, 636] on link "Shop" at bounding box center [279, 655] width 293 height 39
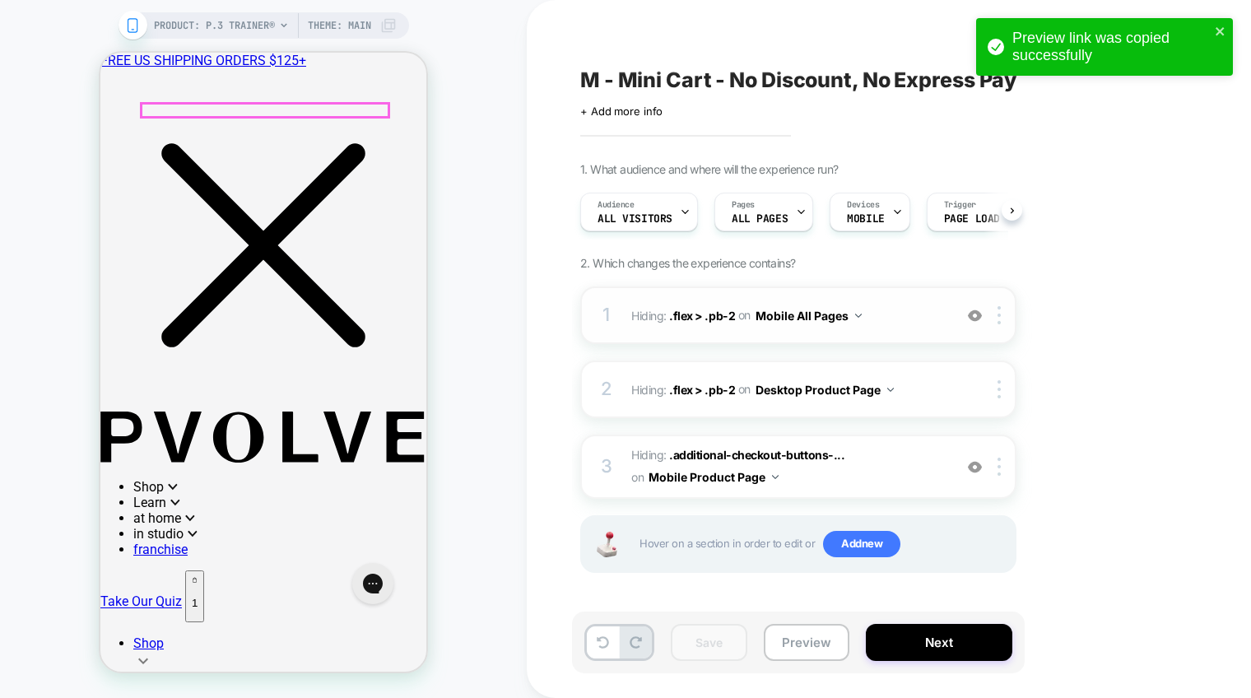
click at [198, 597] on p "1" at bounding box center [195, 603] width 6 height 12
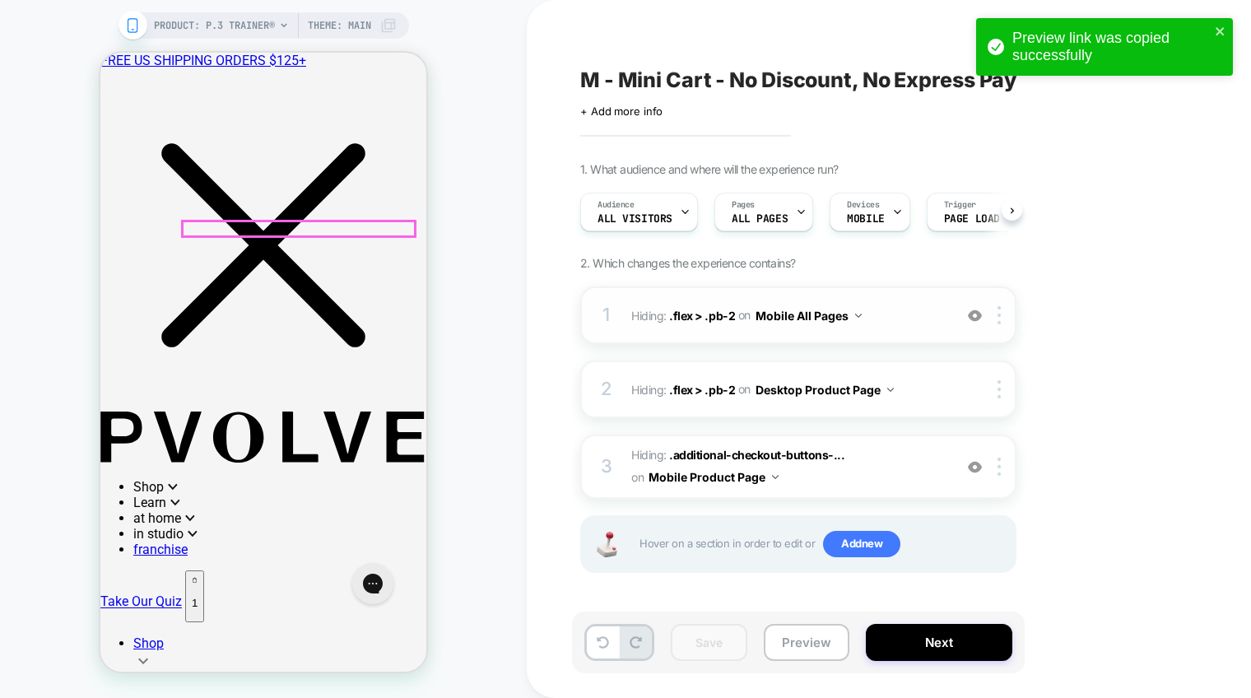
click at [803, 641] on button "Preview" at bounding box center [807, 642] width 86 height 37
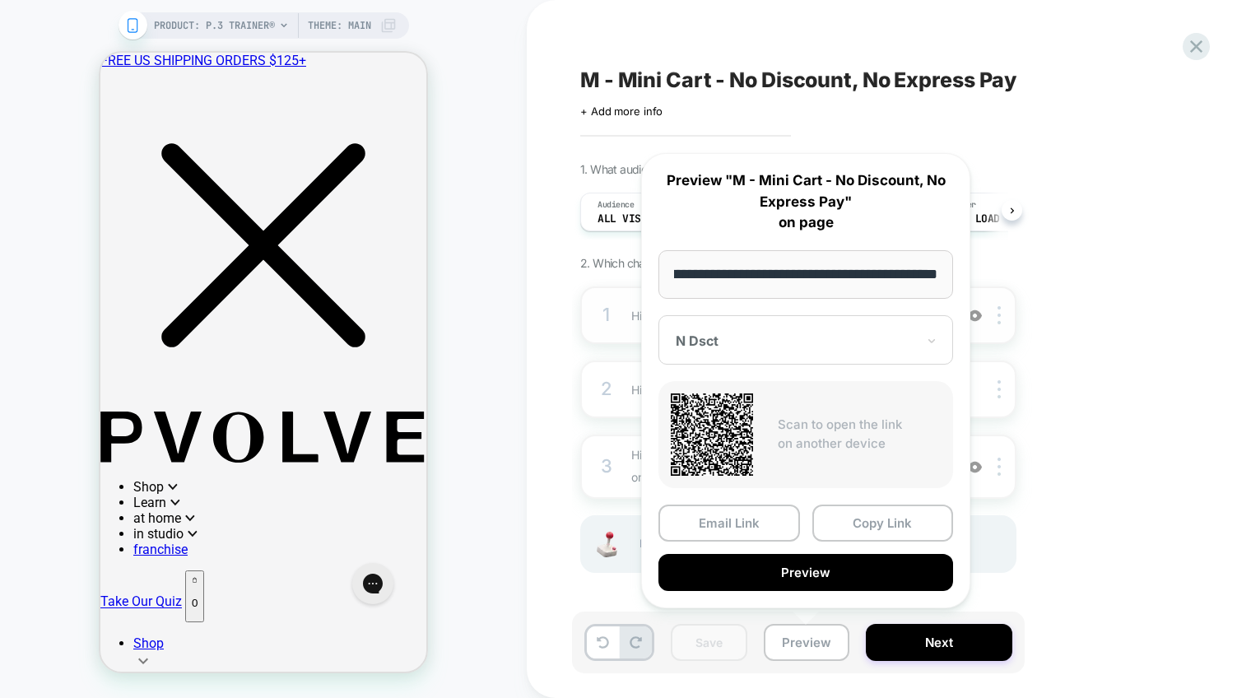
scroll to position [0, 0]
click at [1196, 198] on div "M - Mini Cart - No Discount, No Express Pay Click to edit experience details + …" at bounding box center [888, 349] width 617 height 698
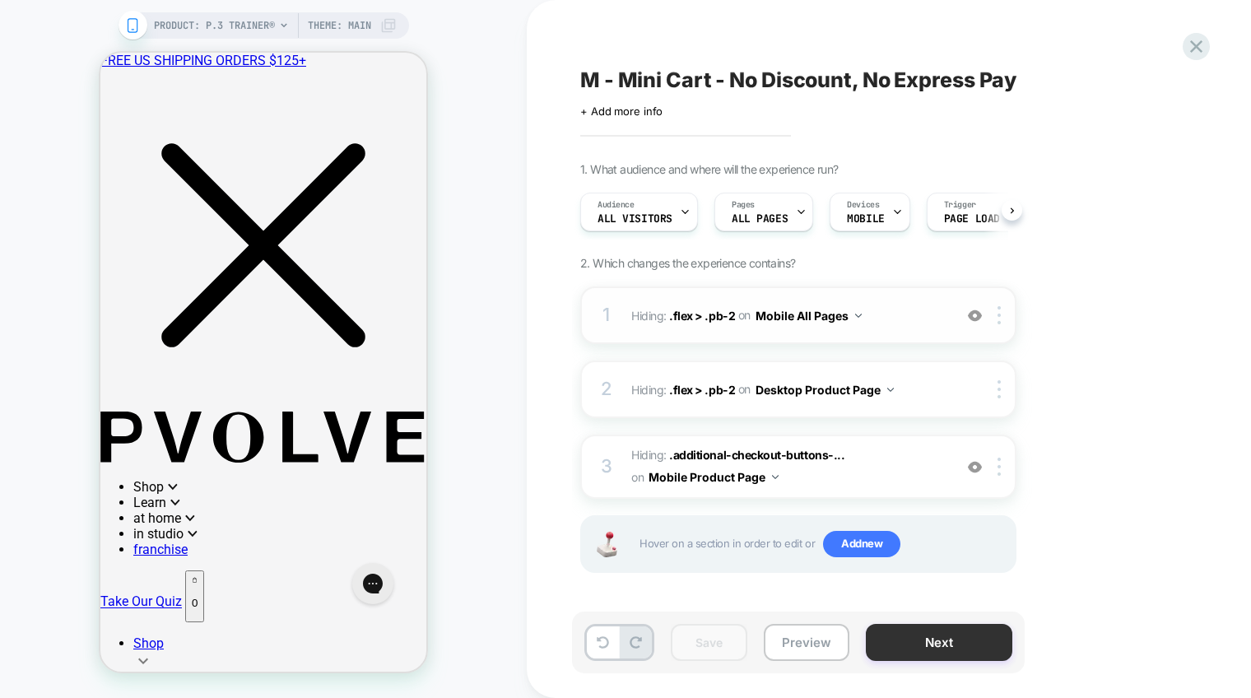
click at [915, 649] on button "Next" at bounding box center [939, 642] width 147 height 37
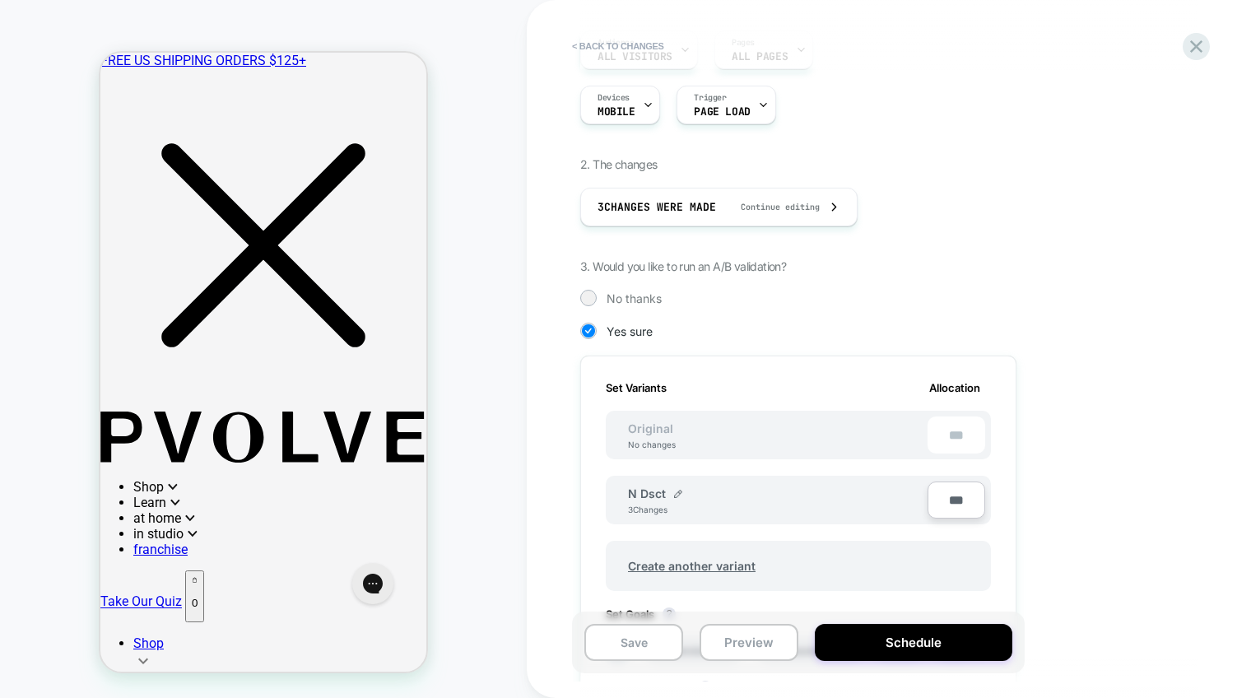
scroll to position [198, 0]
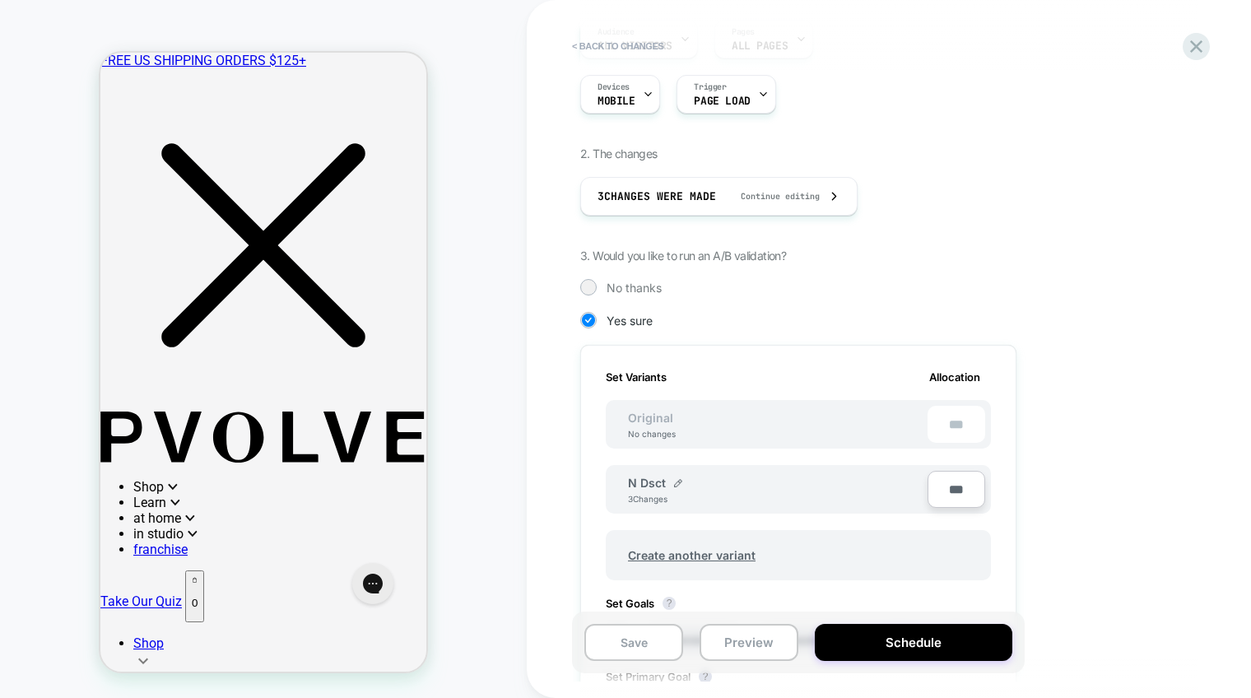
click at [672, 486] on div "N Dsct" at bounding box center [655, 483] width 54 height 14
click at [682, 486] on div "N Dsct 3 Changes" at bounding box center [778, 490] width 300 height 28
click at [677, 481] on img at bounding box center [678, 483] width 8 height 8
drag, startPoint x: 686, startPoint y: 492, endPoint x: 597, endPoint y: 494, distance: 88.9
click at [597, 494] on div "Set Variants Allocation Original No changes *** ****** Save *** Create another …" at bounding box center [798, 571] width 436 height 452
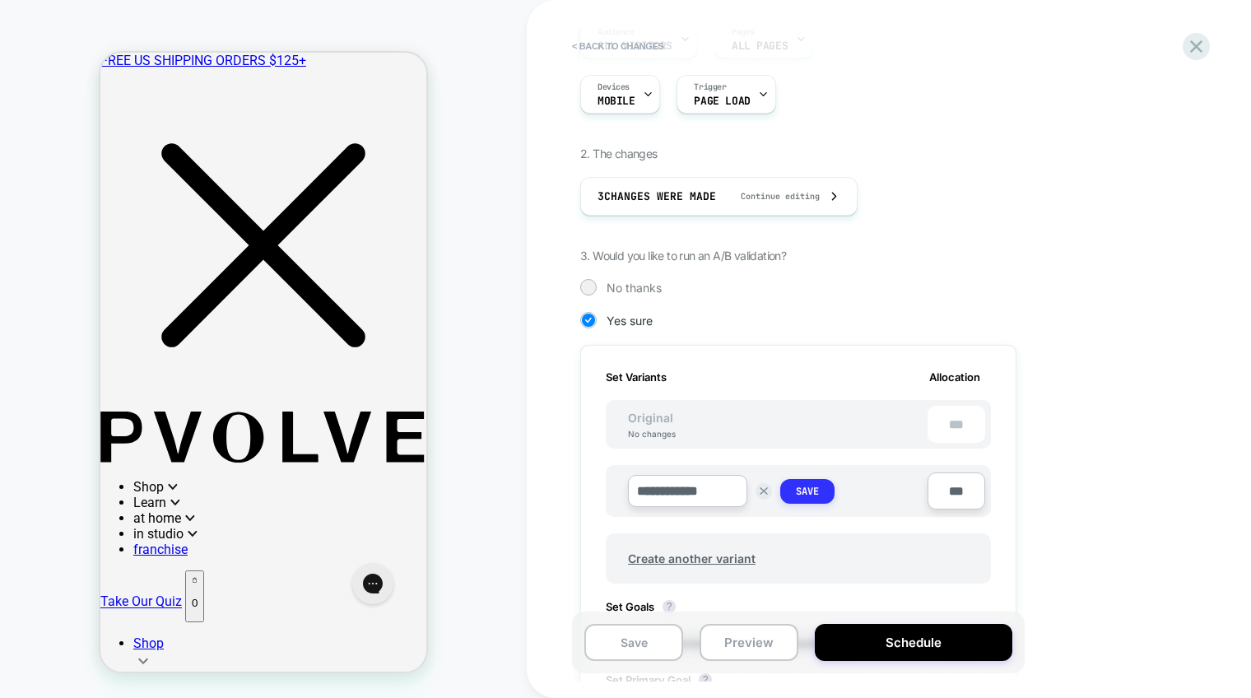
type input "**********"
click at [798, 488] on strong "Save" at bounding box center [807, 491] width 23 height 13
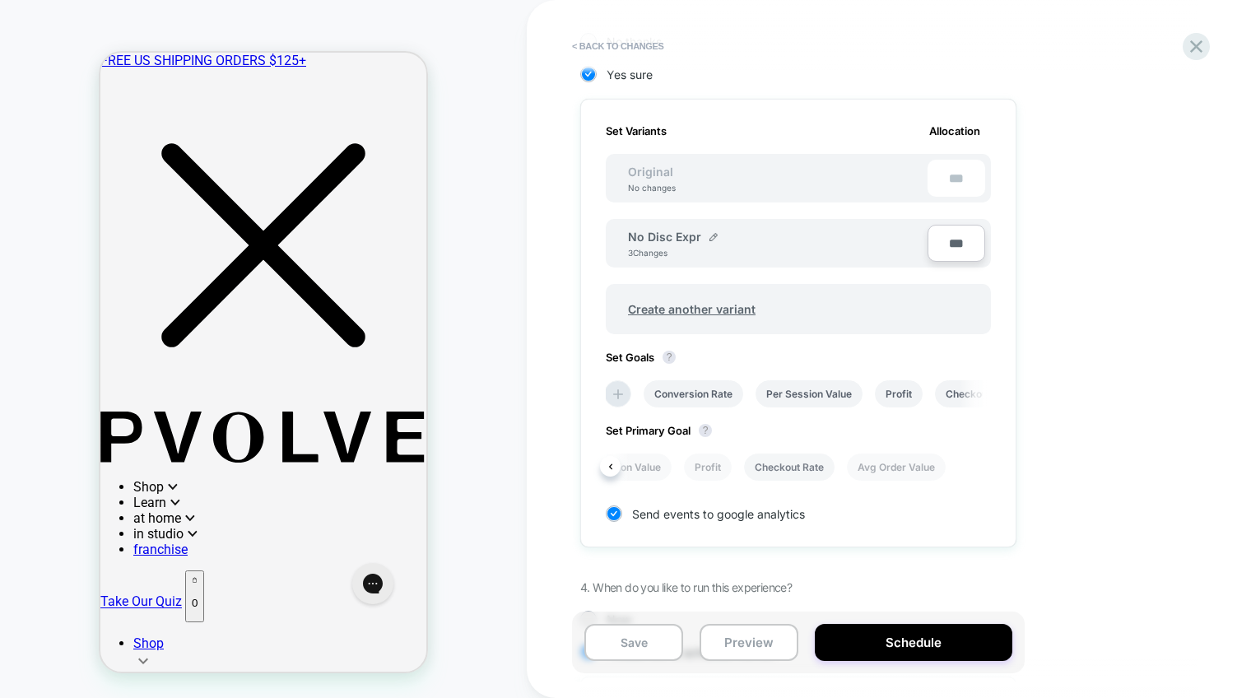
scroll to position [0, 150]
click at [810, 466] on li "Checkout Rate" at bounding box center [792, 467] width 91 height 27
click at [715, 392] on li "Conversion Rate" at bounding box center [694, 393] width 100 height 27
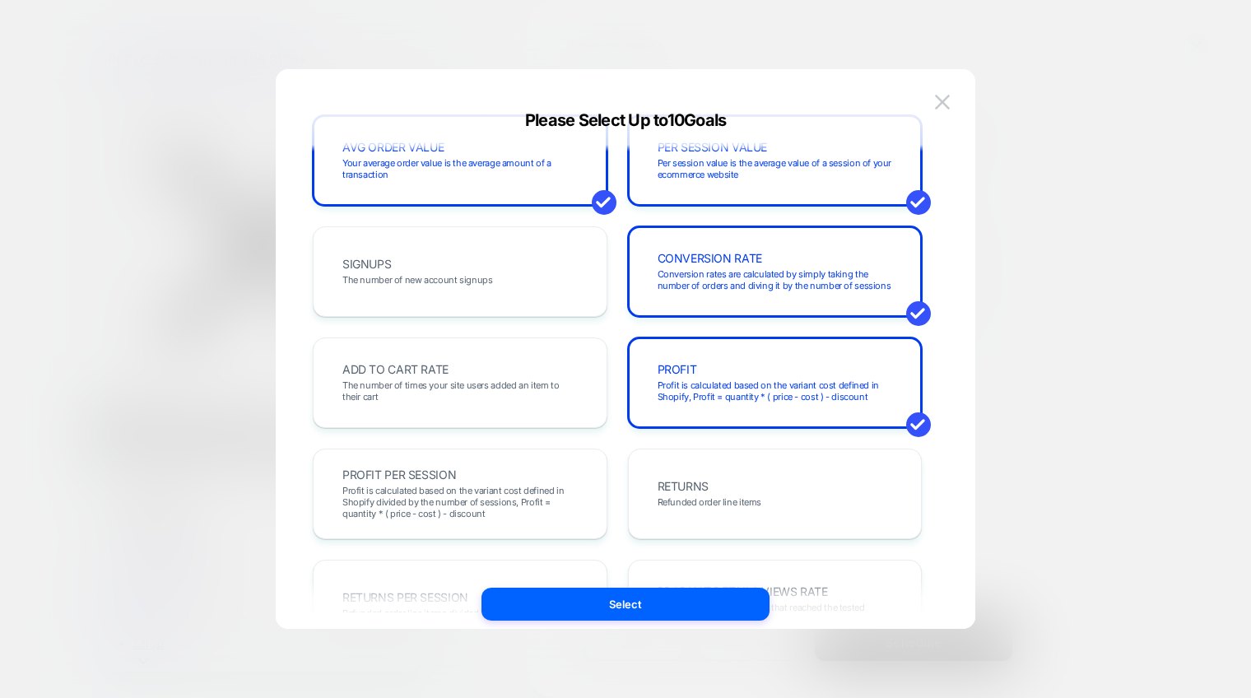
scroll to position [0, 0]
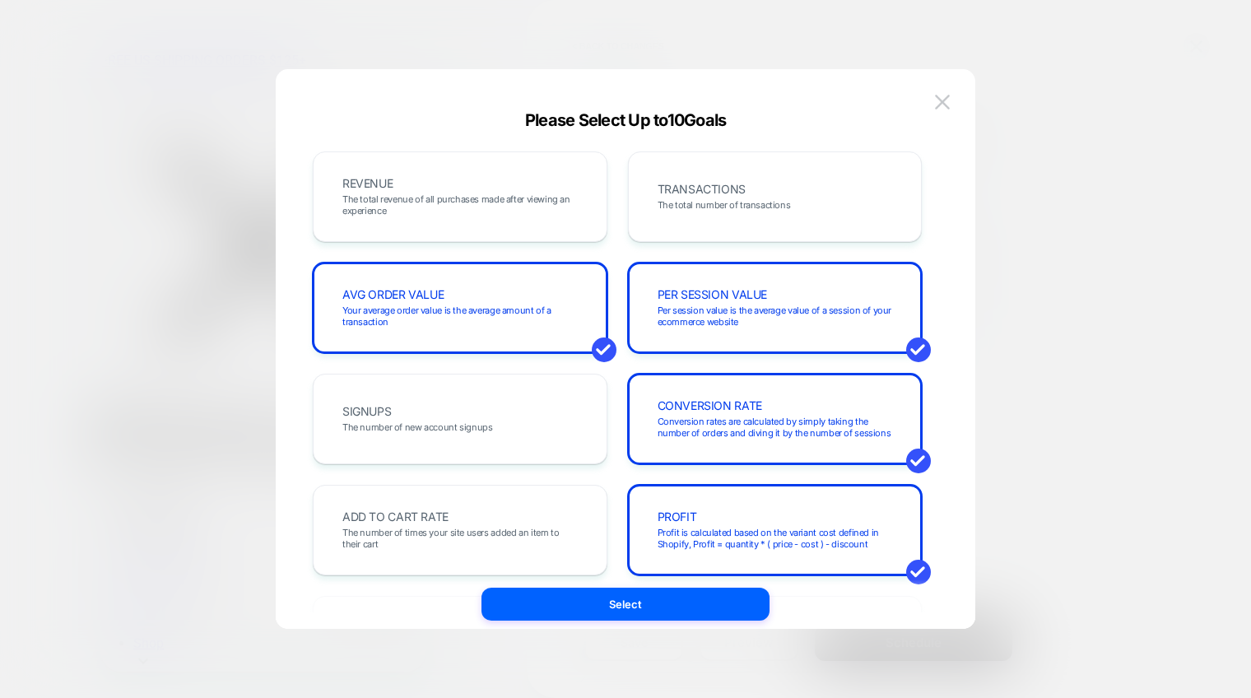
drag, startPoint x: 461, startPoint y: 170, endPoint x: 538, endPoint y: 247, distance: 108.9
click at [460, 171] on div "REVENUE The total revenue of all purchases made after viewing an experience" at bounding box center [460, 197] width 260 height 56
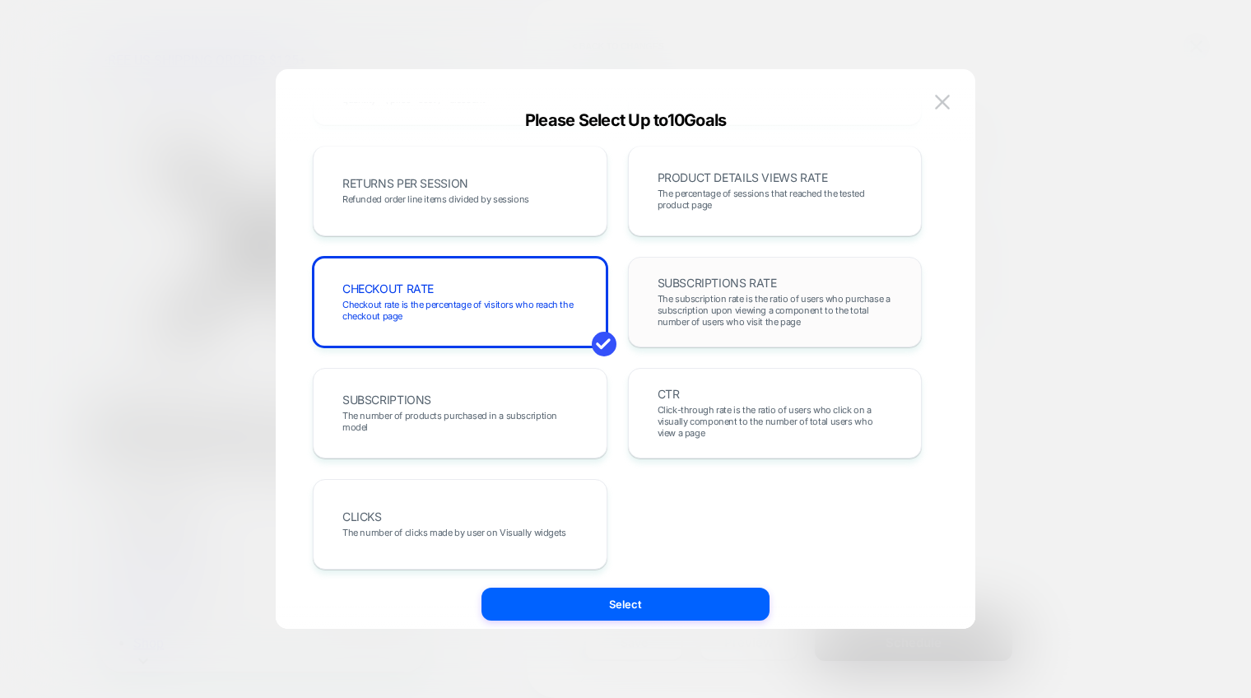
scroll to position [563, 0]
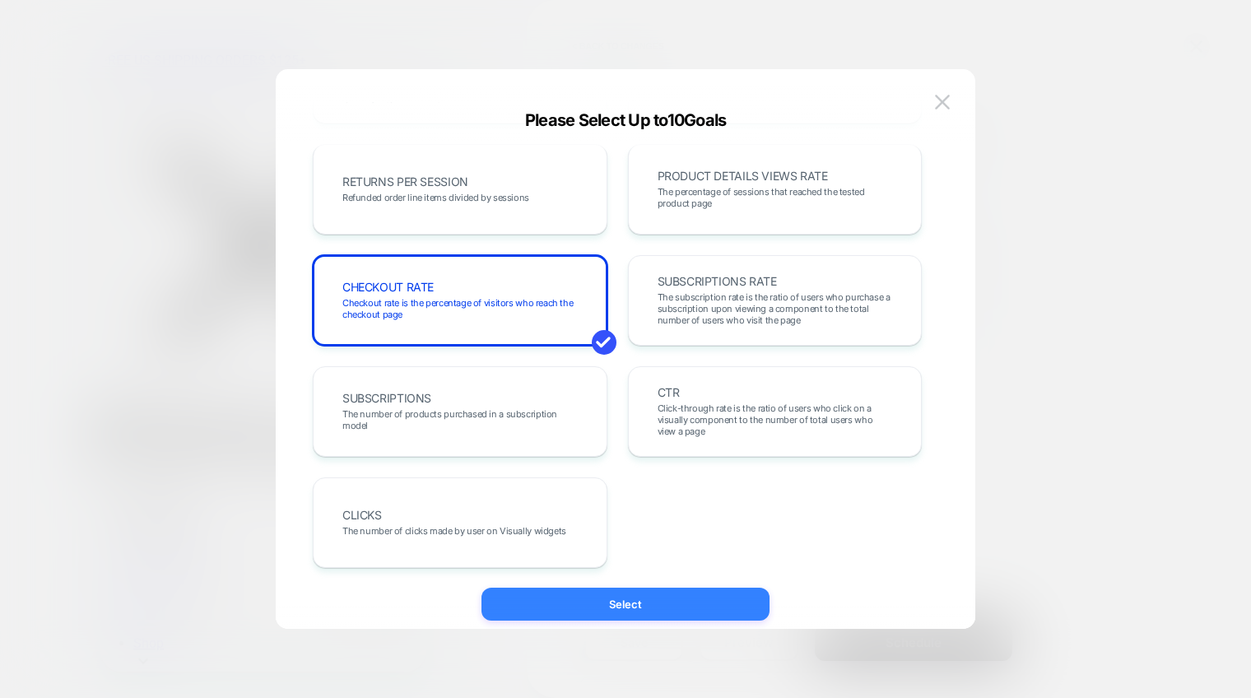
click at [566, 606] on button "Select" at bounding box center [626, 604] width 288 height 33
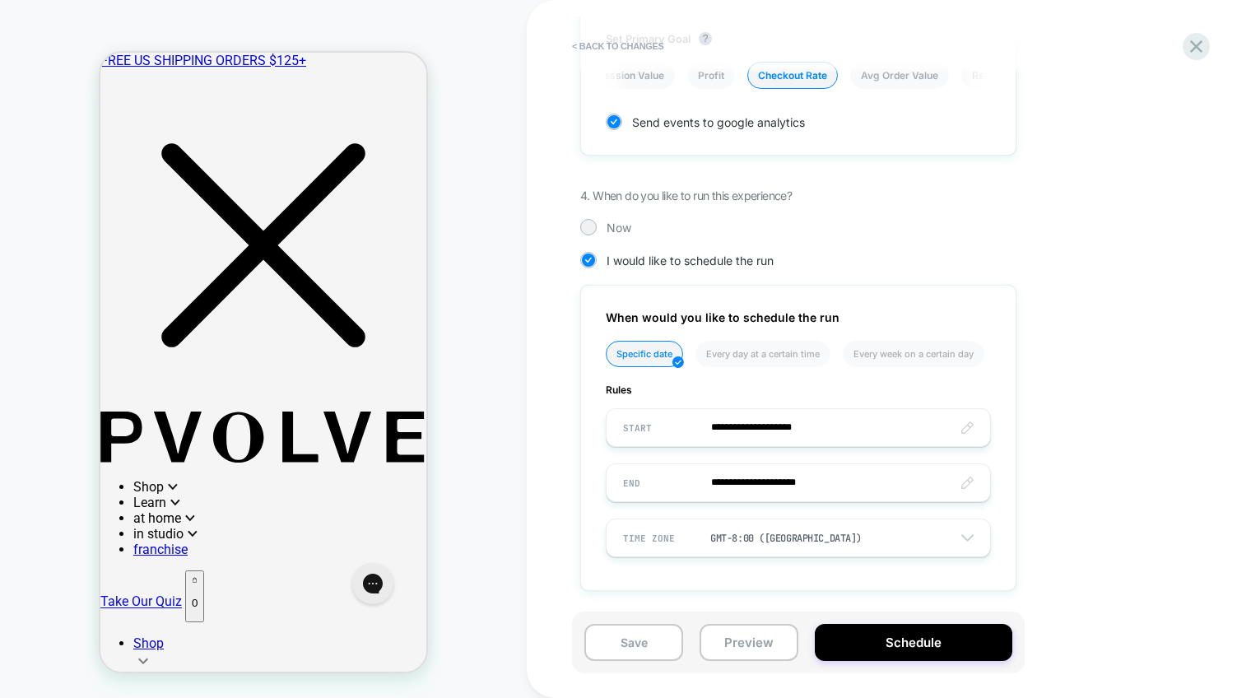
scroll to position [835, 0]
click at [594, 227] on div at bounding box center [588, 227] width 12 height 12
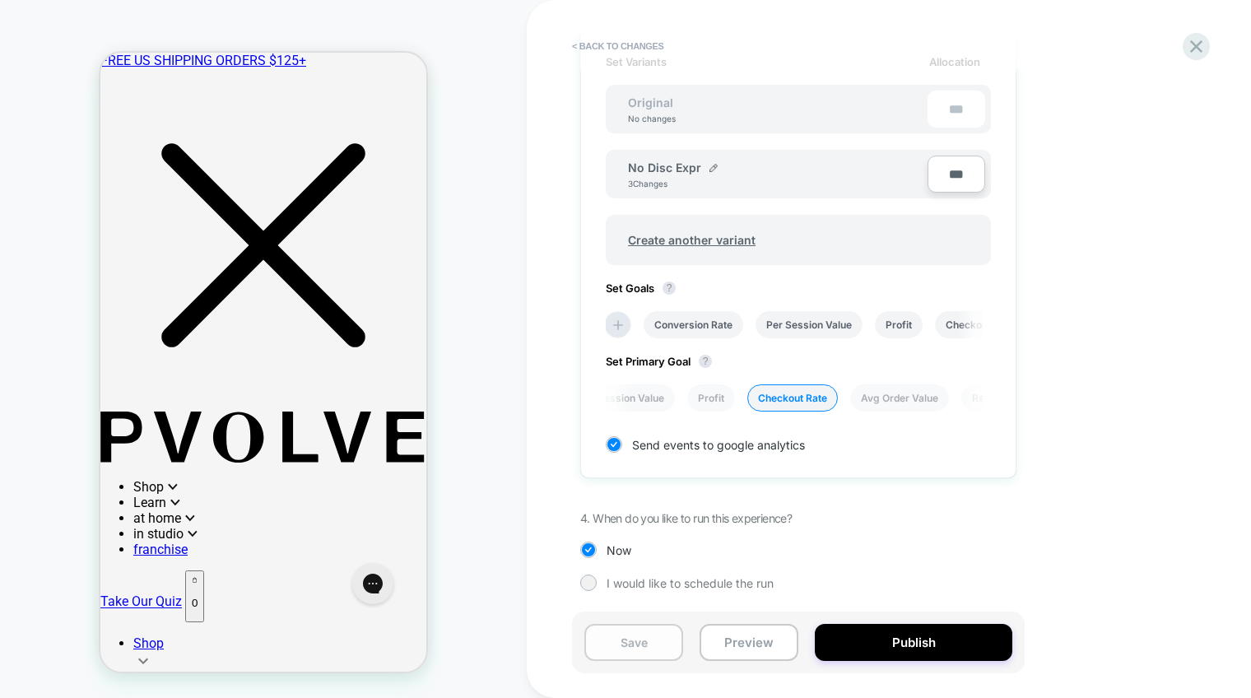
click at [629, 660] on button "Save" at bounding box center [633, 642] width 99 height 37
click at [902, 642] on button "Publish" at bounding box center [914, 642] width 198 height 37
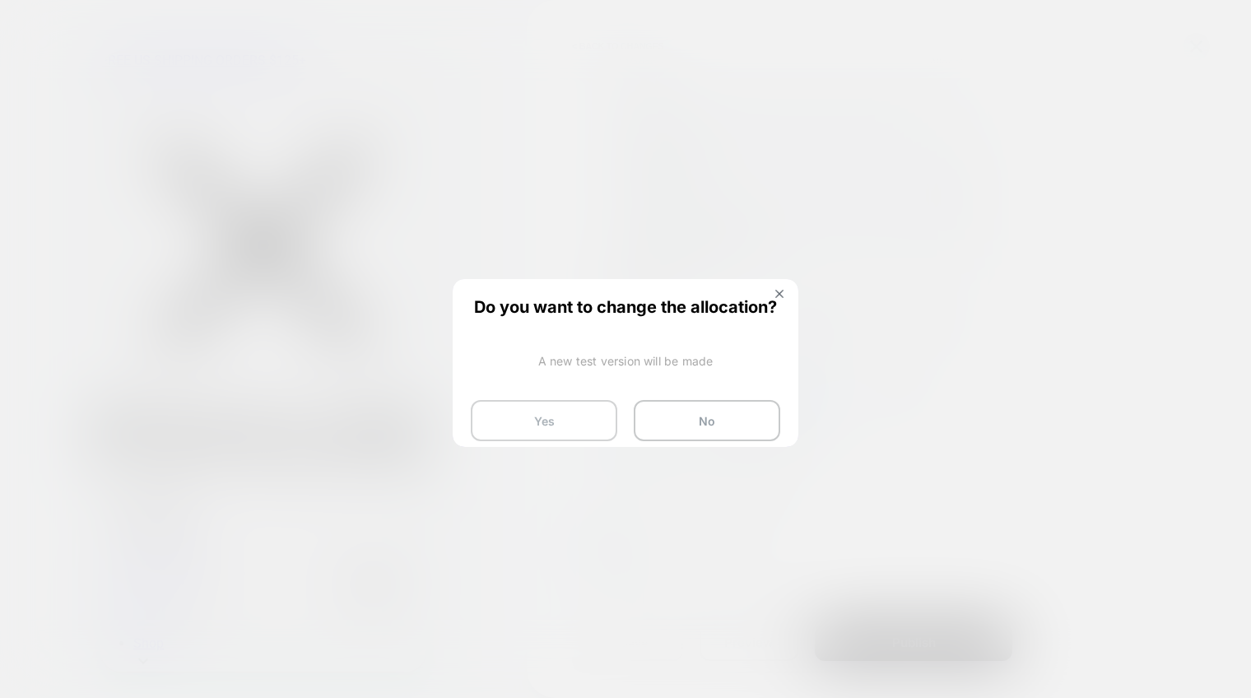
click at [528, 424] on button "Yes" at bounding box center [544, 420] width 147 height 41
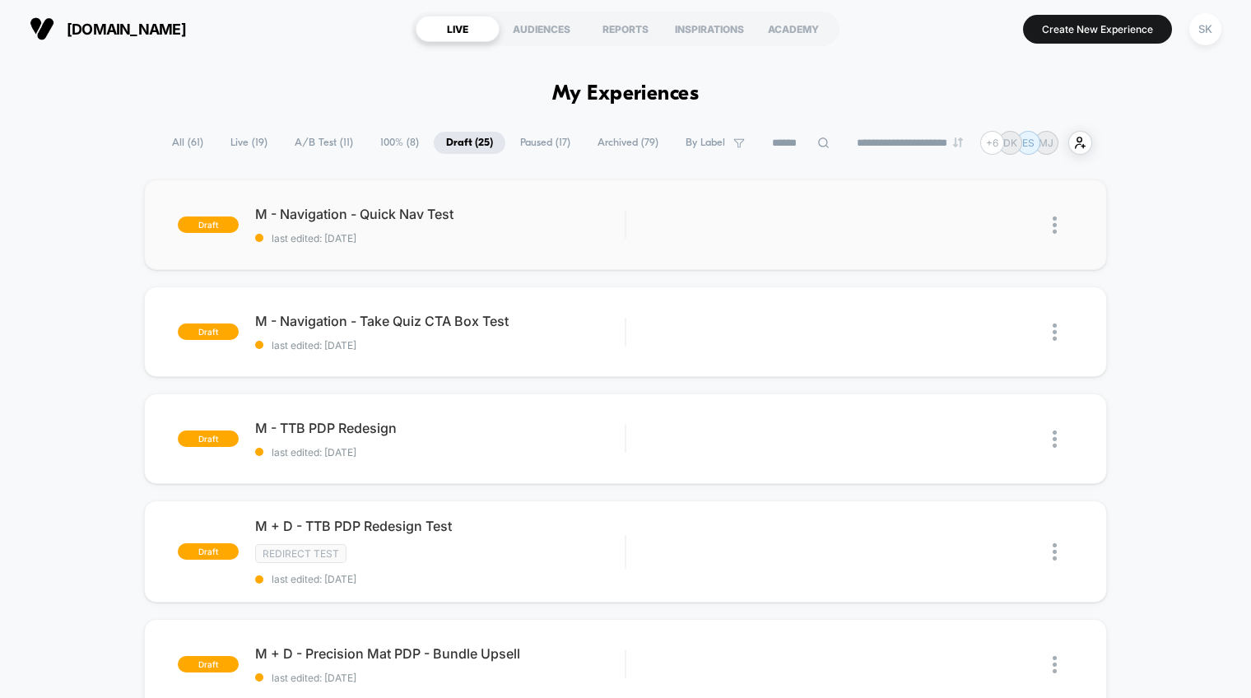
click at [1053, 226] on img at bounding box center [1055, 224] width 4 height 17
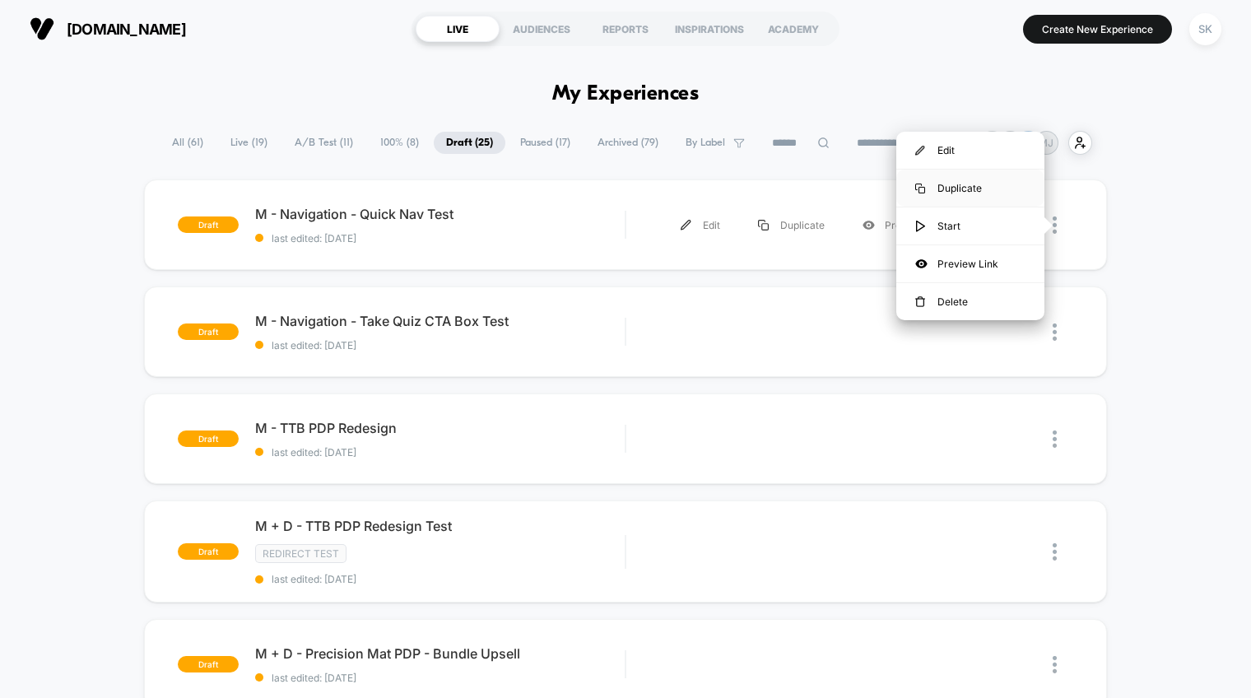
click at [966, 186] on div "Duplicate" at bounding box center [970, 188] width 148 height 37
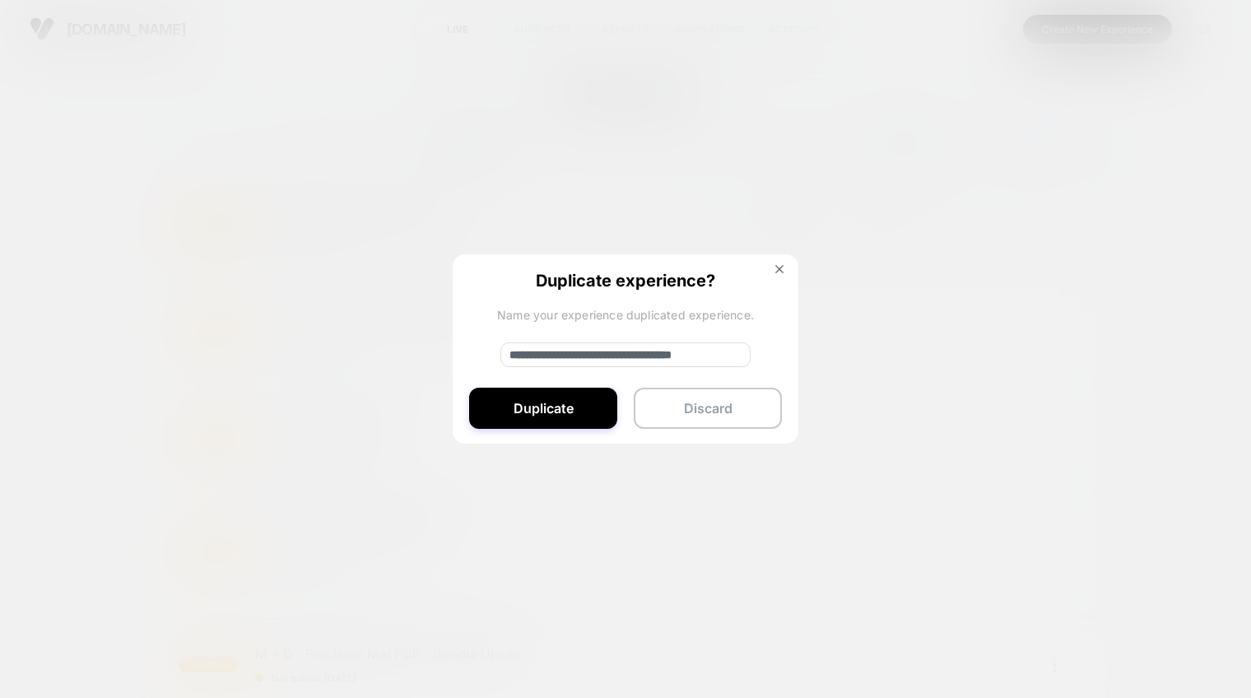
drag, startPoint x: 576, startPoint y: 358, endPoint x: 501, endPoint y: 358, distance: 74.9
click at [501, 358] on input "**********" at bounding box center [625, 354] width 250 height 25
type input "**********"
click at [777, 265] on img at bounding box center [779, 269] width 8 height 8
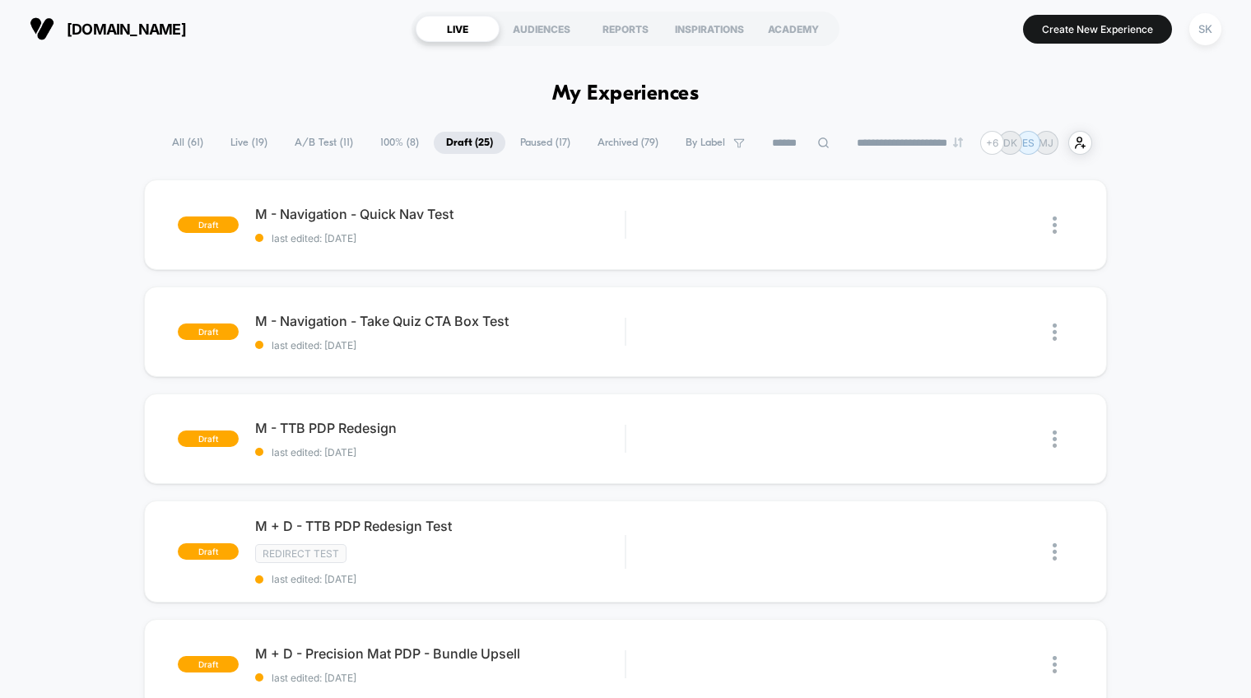
click at [334, 137] on span "A/B Test ( 11 )" at bounding box center [323, 143] width 83 height 22
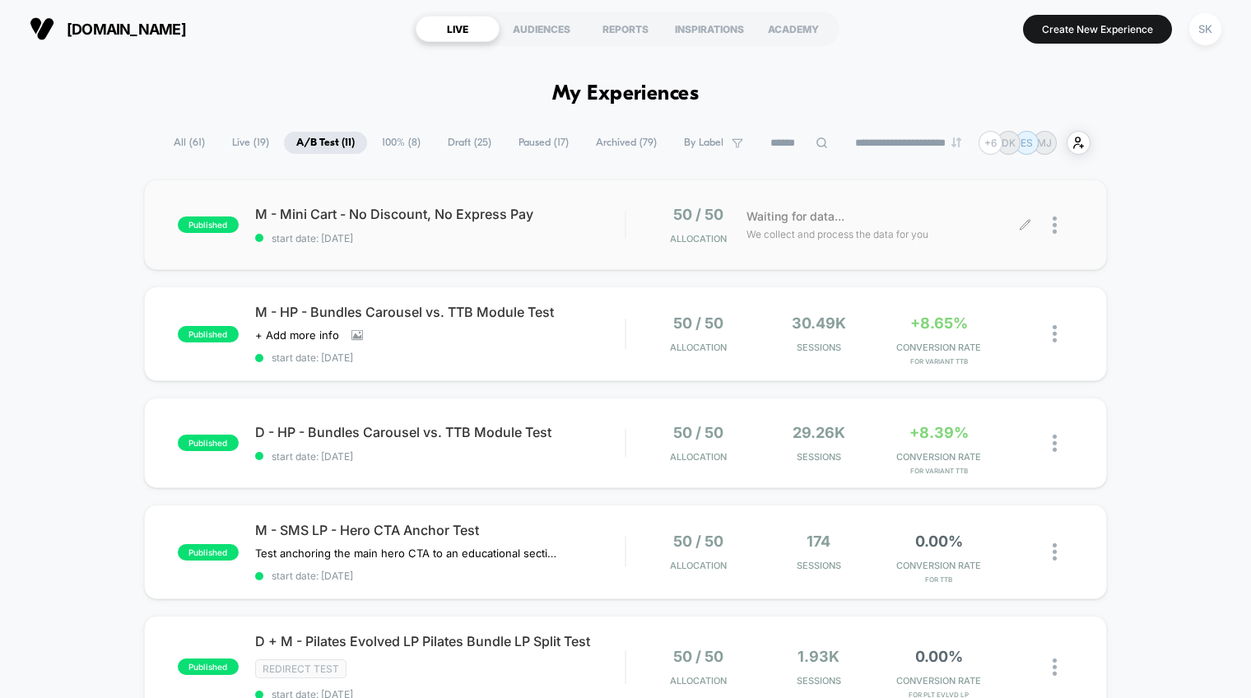
click at [1049, 225] on div at bounding box center [1050, 225] width 48 height 39
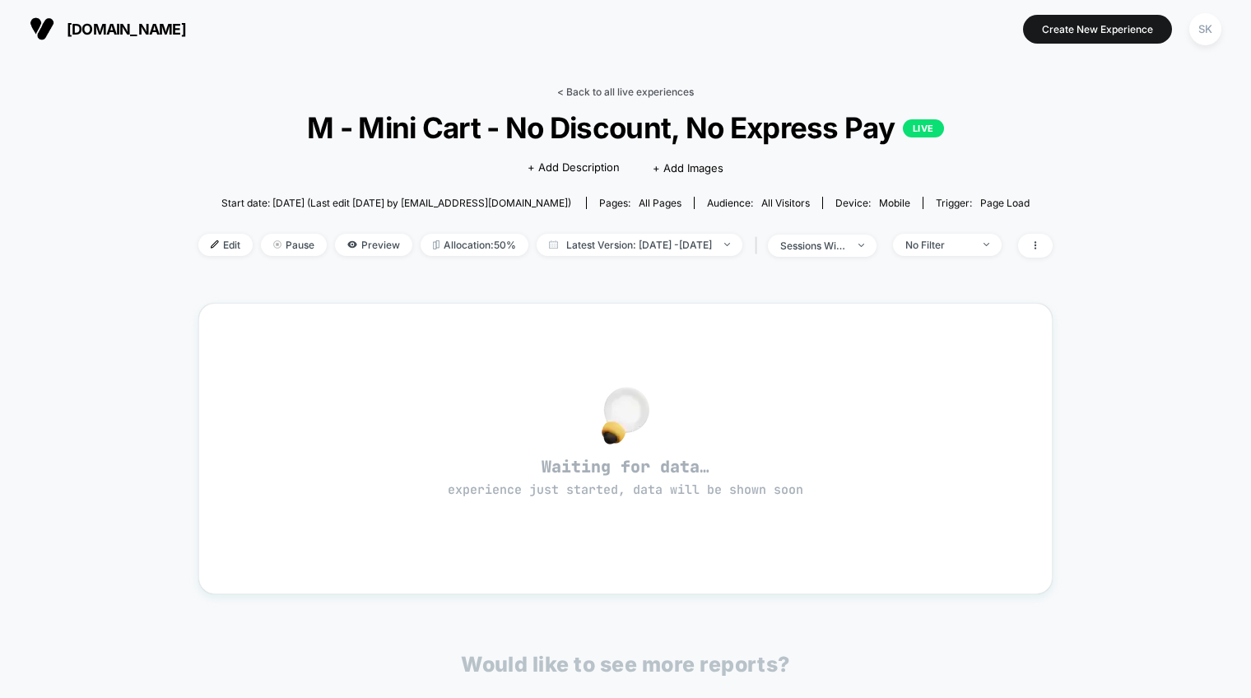
click at [638, 90] on link "< Back to all live experiences" at bounding box center [625, 92] width 137 height 12
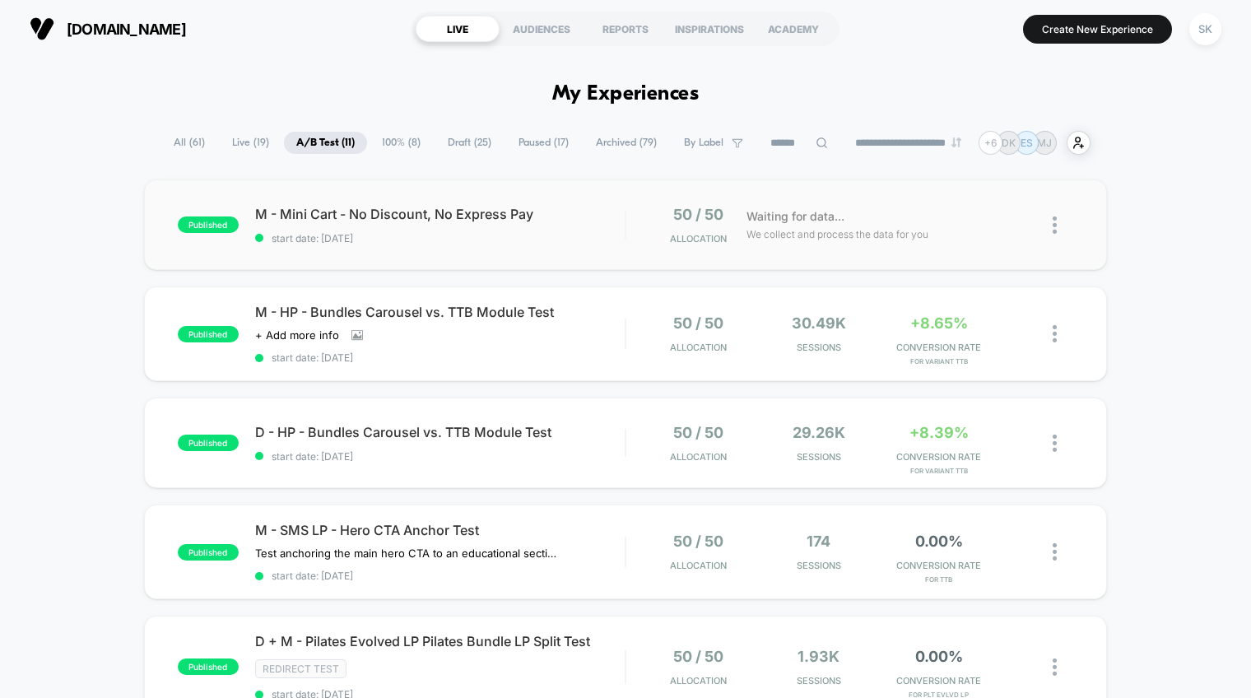
click at [1055, 228] on img at bounding box center [1055, 224] width 4 height 17
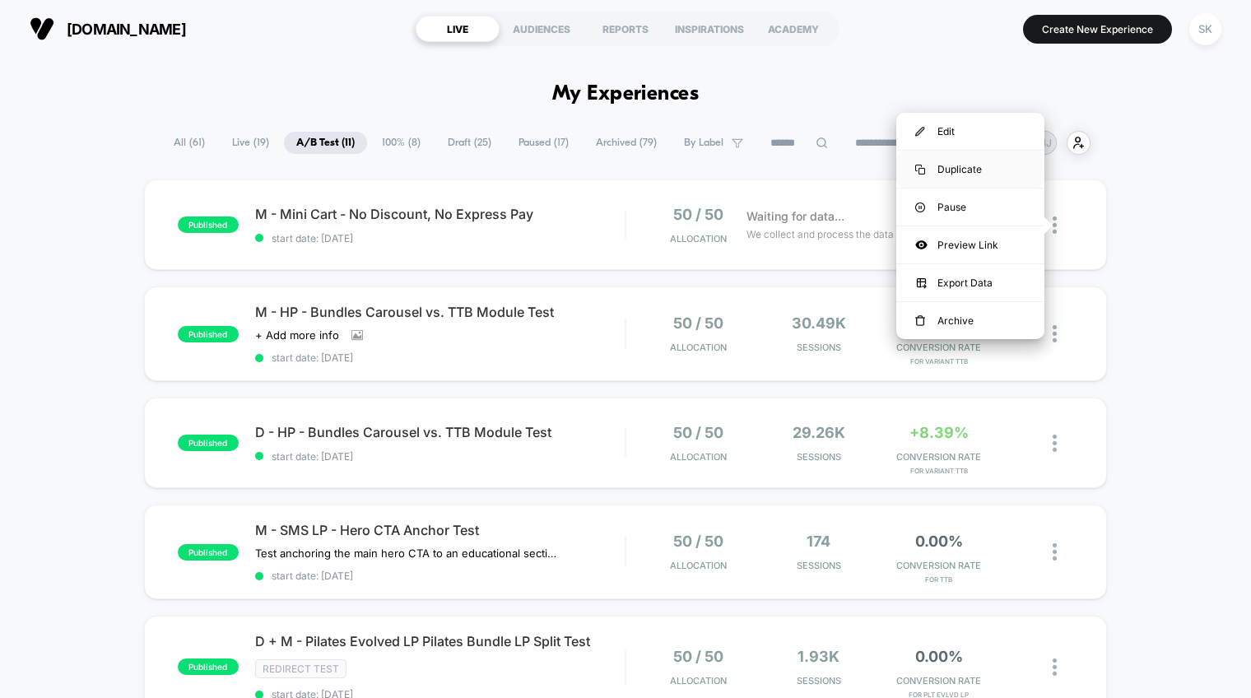
click at [977, 168] on div "Duplicate" at bounding box center [970, 169] width 148 height 37
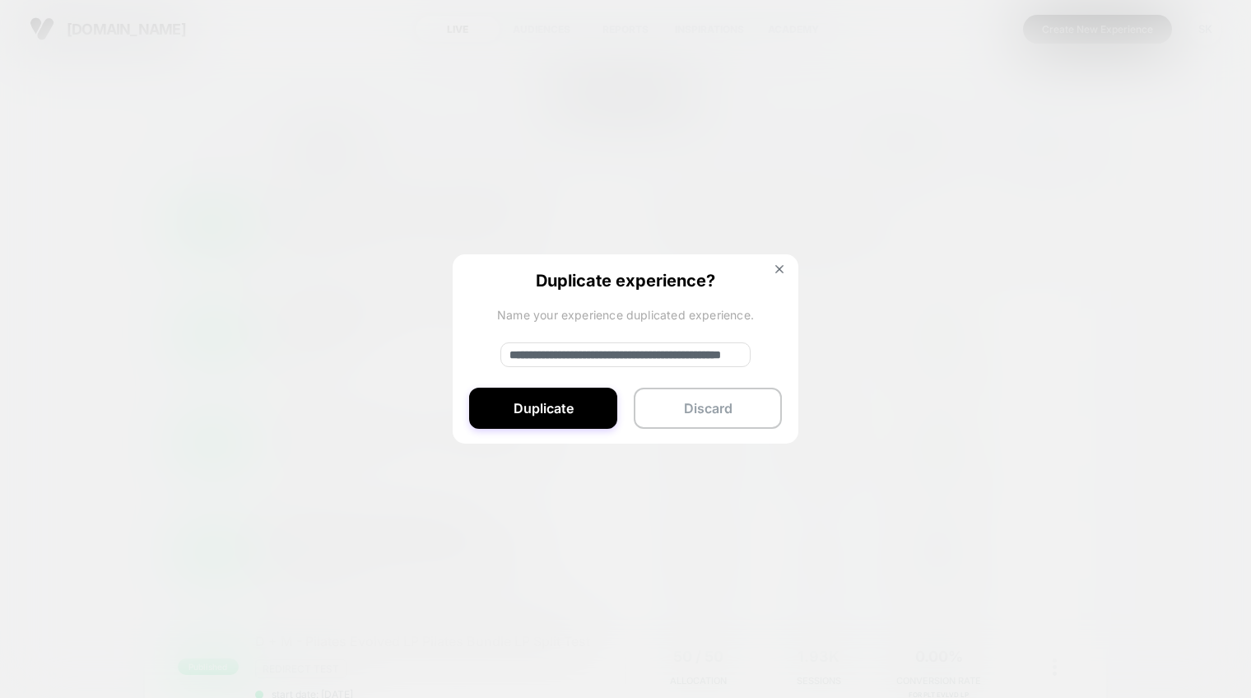
drag, startPoint x: 570, startPoint y: 357, endPoint x: 496, endPoint y: 357, distance: 73.3
click at [496, 357] on div "**********" at bounding box center [626, 349] width 346 height 191
type input "**********"
click at [542, 400] on button "Duplicate" at bounding box center [543, 408] width 148 height 41
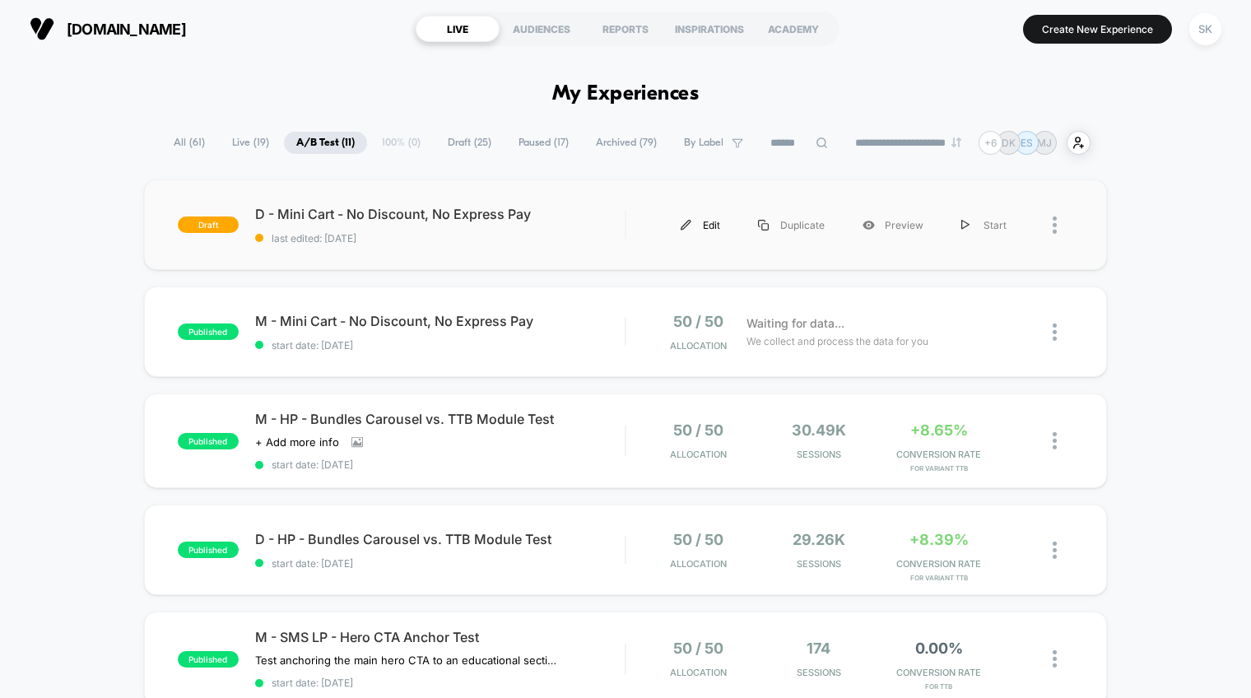
click at [717, 224] on div "Edit" at bounding box center [700, 225] width 77 height 37
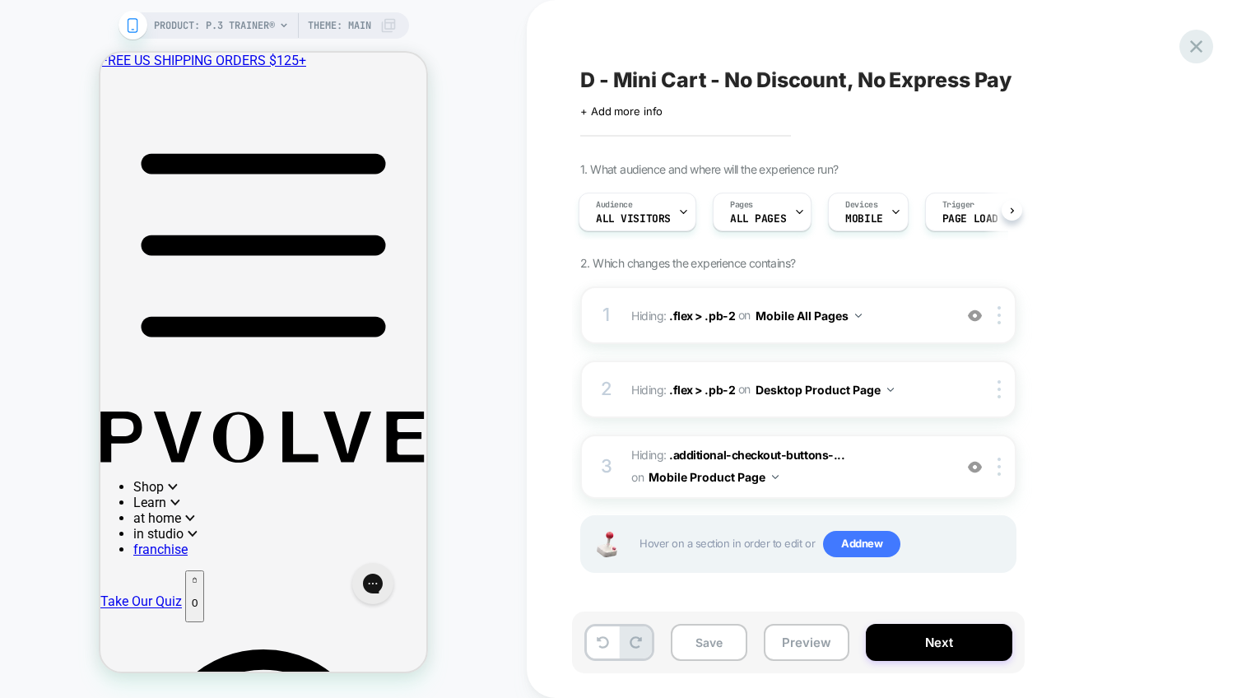
click at [1193, 49] on icon at bounding box center [1196, 46] width 12 height 12
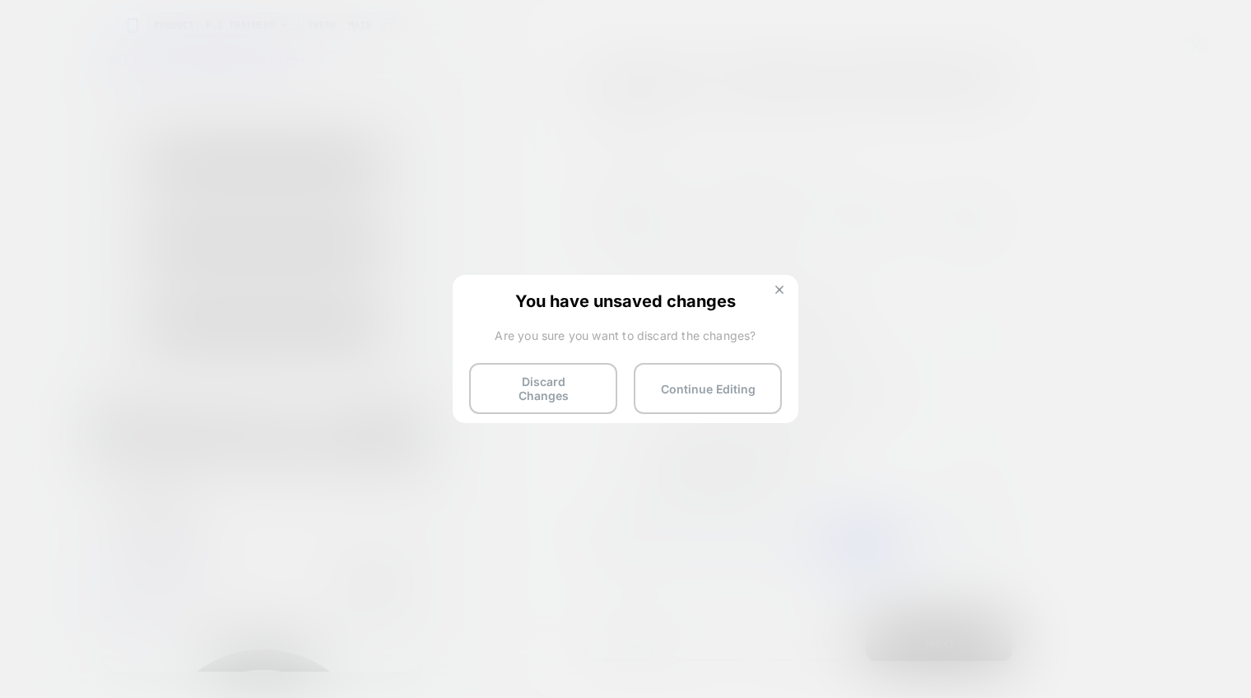
click at [784, 294] on button at bounding box center [780, 292] width 18 height 14
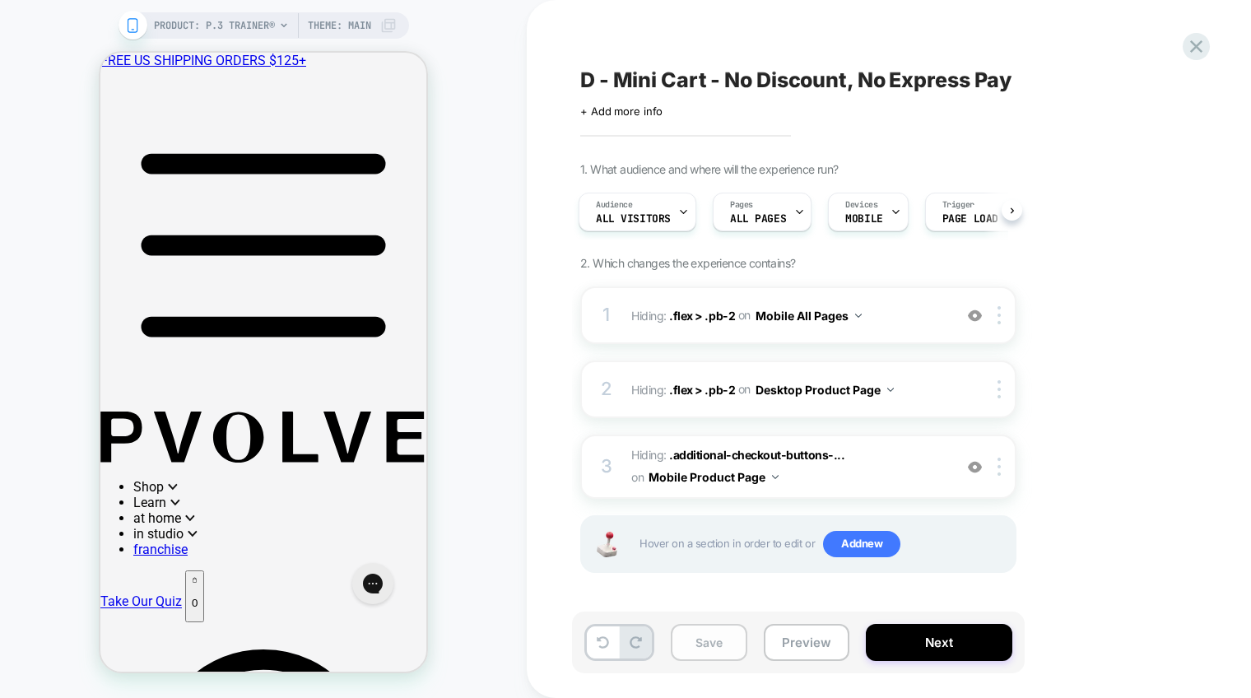
click at [706, 632] on button "Save" at bounding box center [709, 642] width 77 height 37
click at [1201, 47] on icon at bounding box center [1196, 46] width 22 height 22
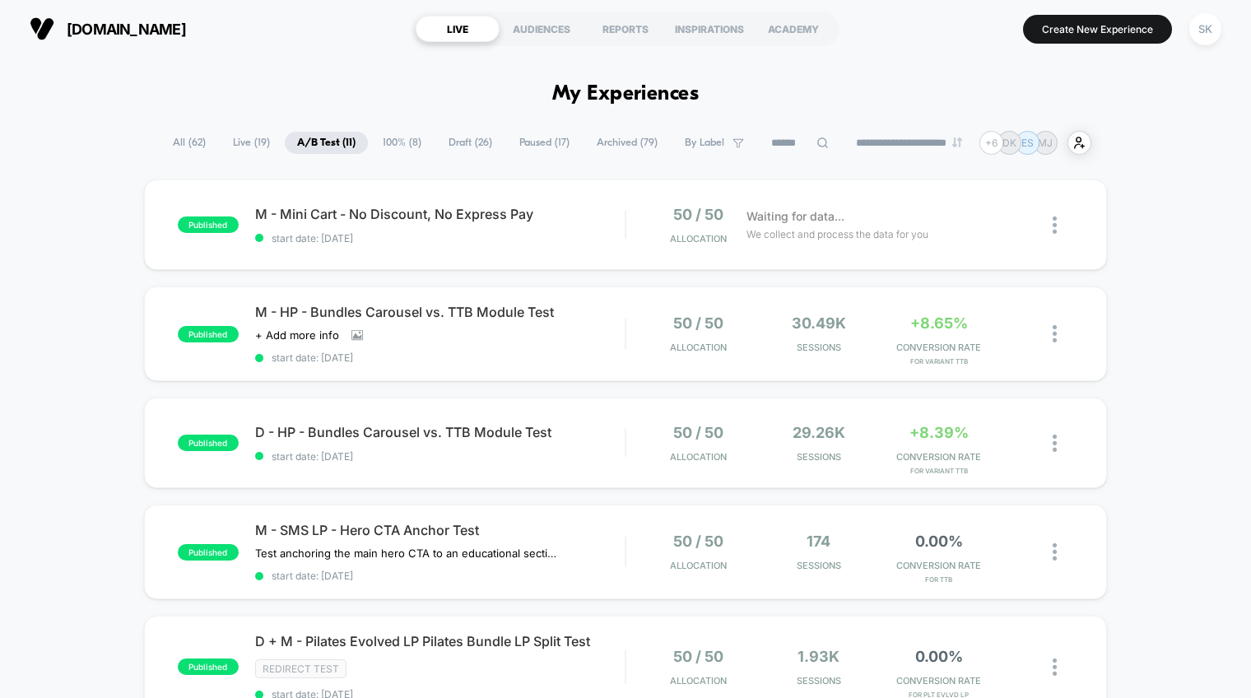
click at [398, 145] on span "100% ( 8 )" at bounding box center [401, 143] width 63 height 22
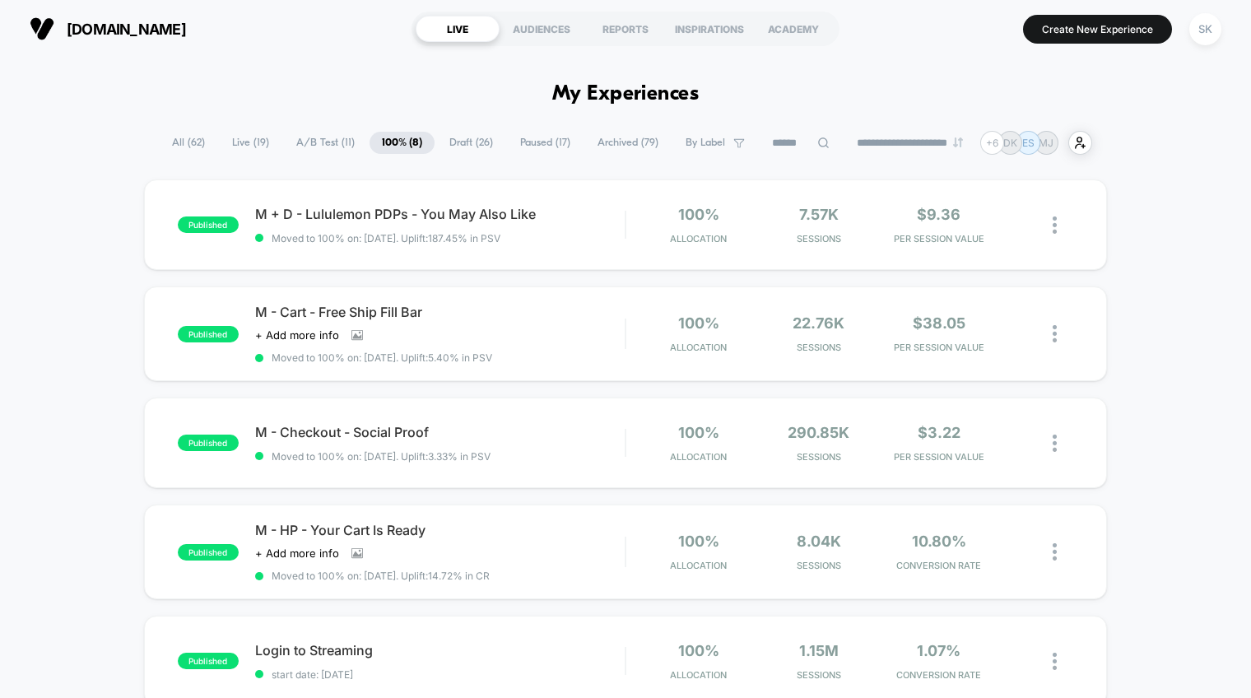
click at [305, 144] on span "A/B Test ( 11 )" at bounding box center [325, 143] width 83 height 22
